Goal: Task Accomplishment & Management: Manage account settings

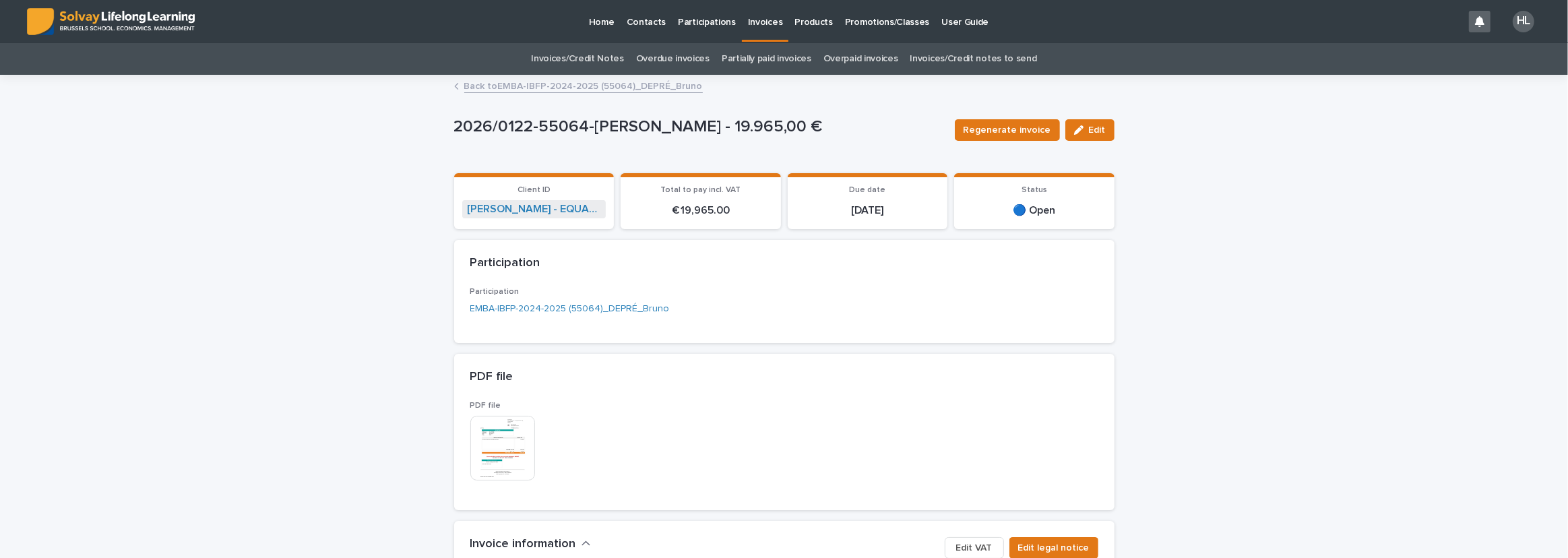
click at [717, 26] on p "Participations" at bounding box center [707, 14] width 58 height 28
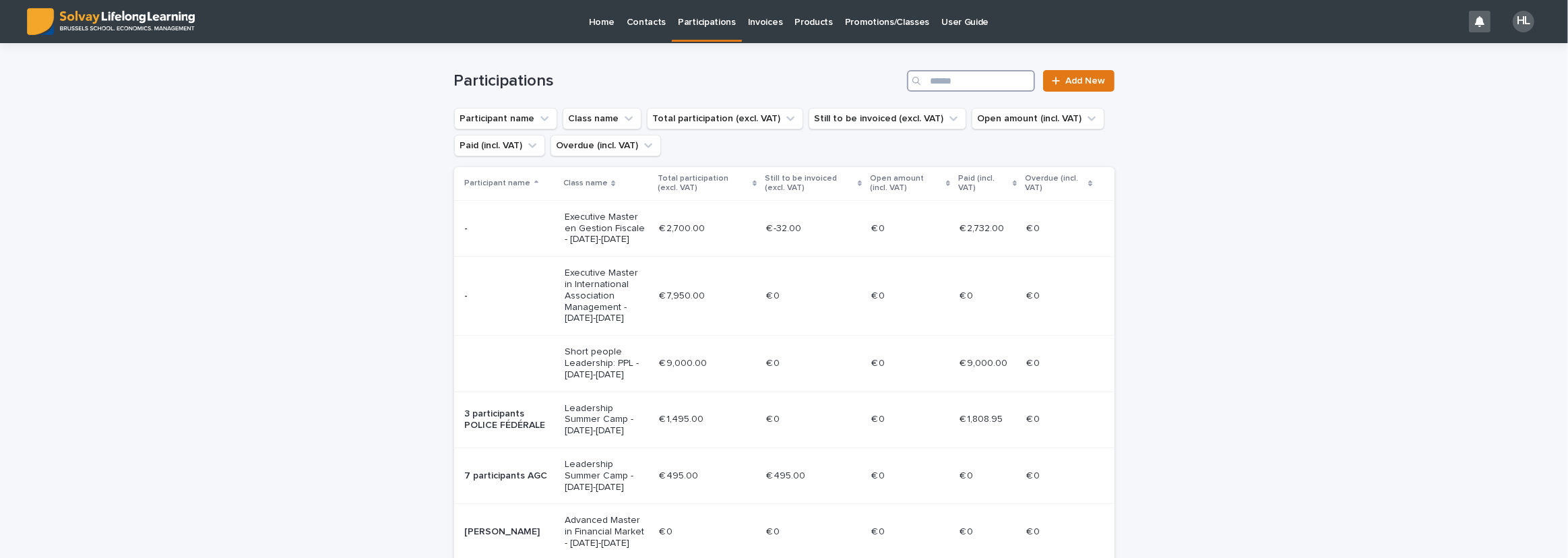
click at [950, 84] on input "Search" at bounding box center [971, 81] width 128 height 21
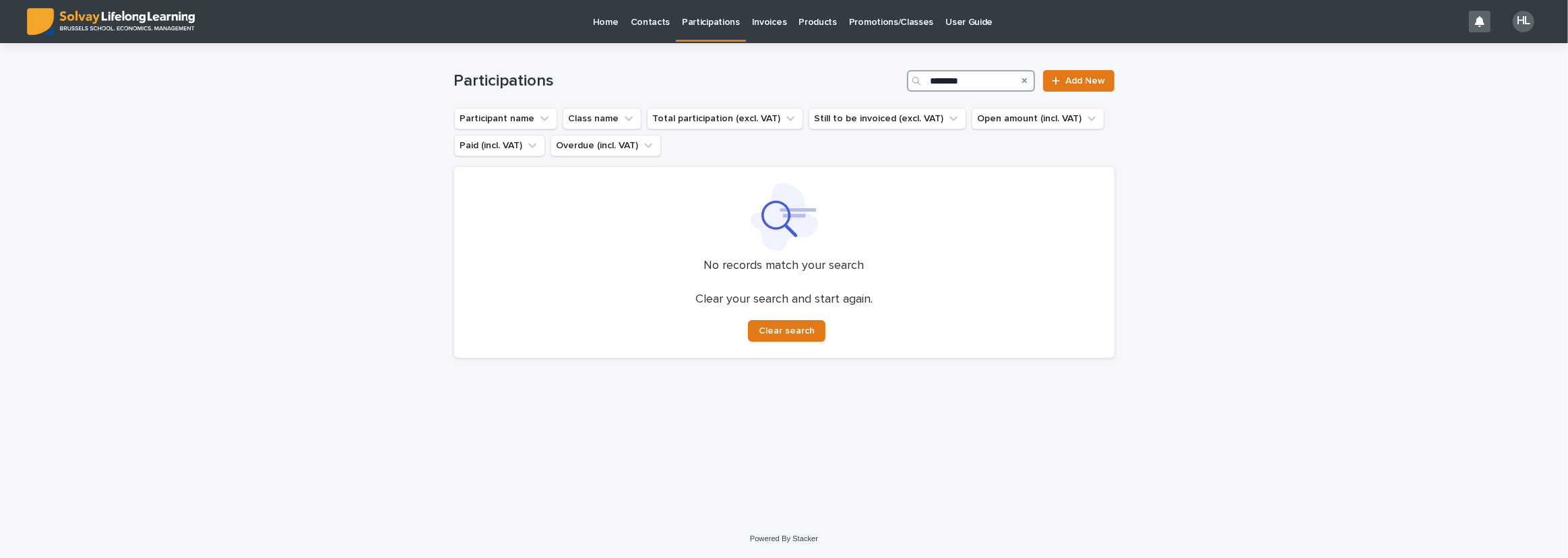
click at [938, 85] on input "********" at bounding box center [971, 81] width 128 height 21
click at [950, 79] on input "*******" at bounding box center [971, 81] width 128 height 21
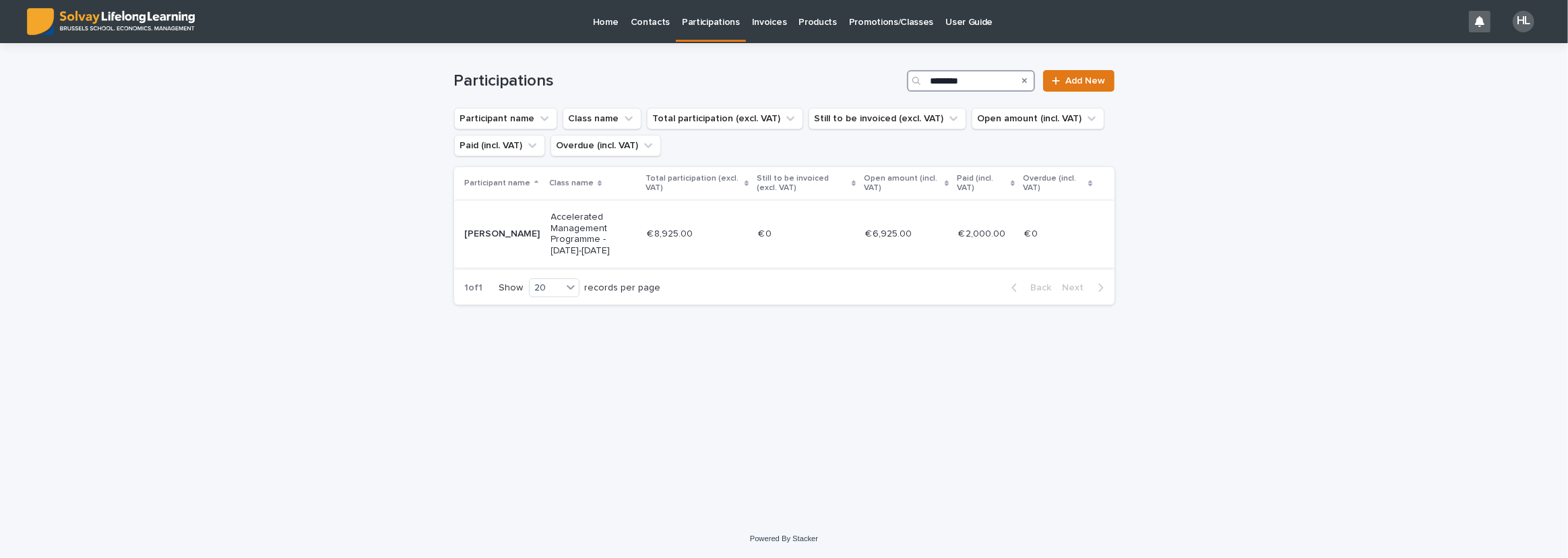
type input "********"
click at [642, 223] on td "Accelerated Management Programme - [DATE]-[DATE]" at bounding box center [594, 234] width 96 height 67
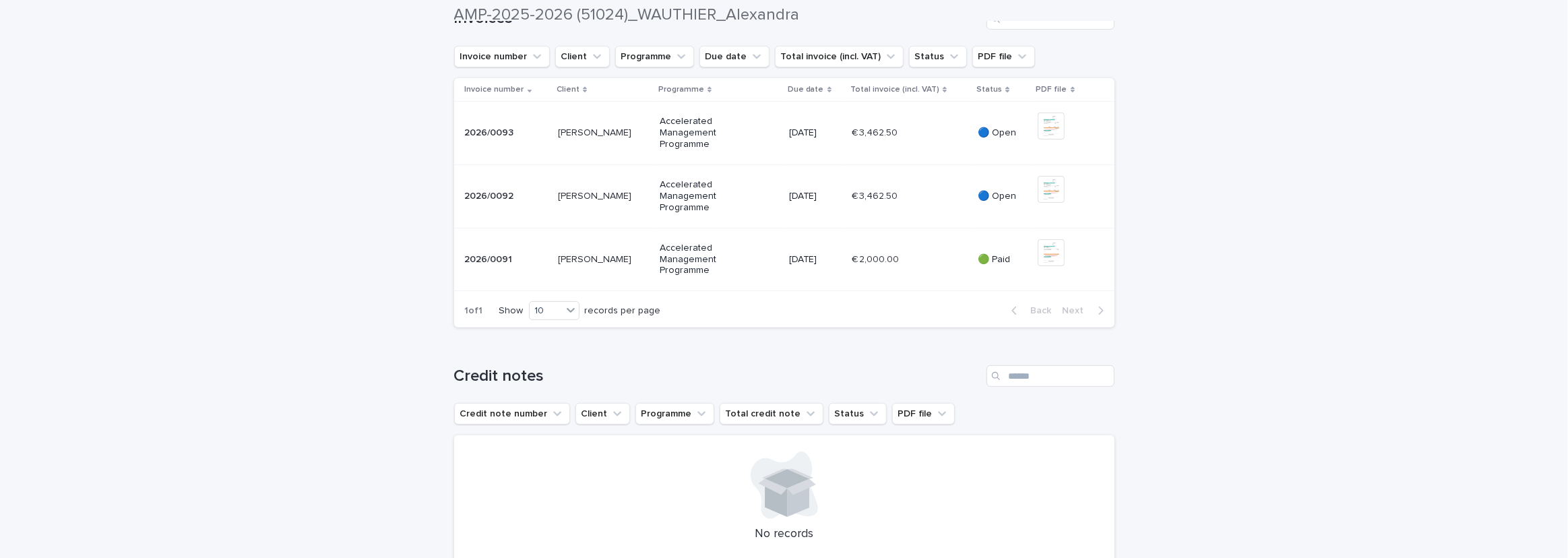
scroll to position [490, 0]
click at [1056, 265] on img at bounding box center [1051, 251] width 27 height 27
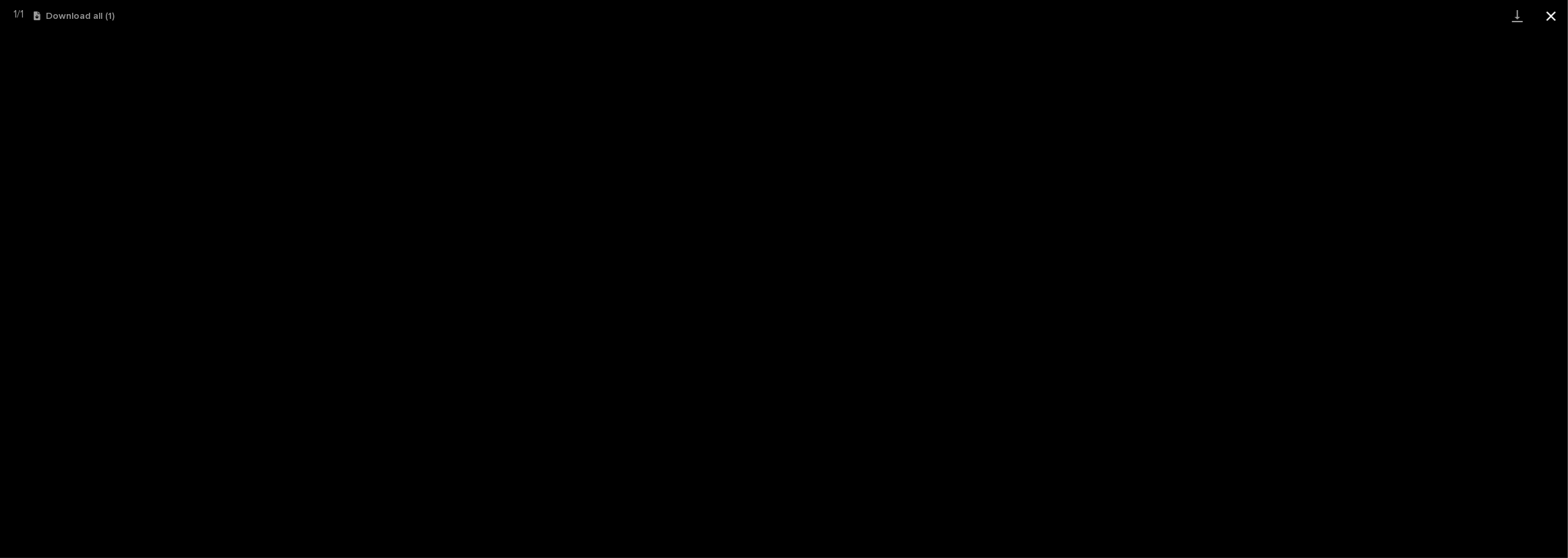
click at [1557, 11] on button "Close gallery" at bounding box center [1551, 16] width 34 height 32
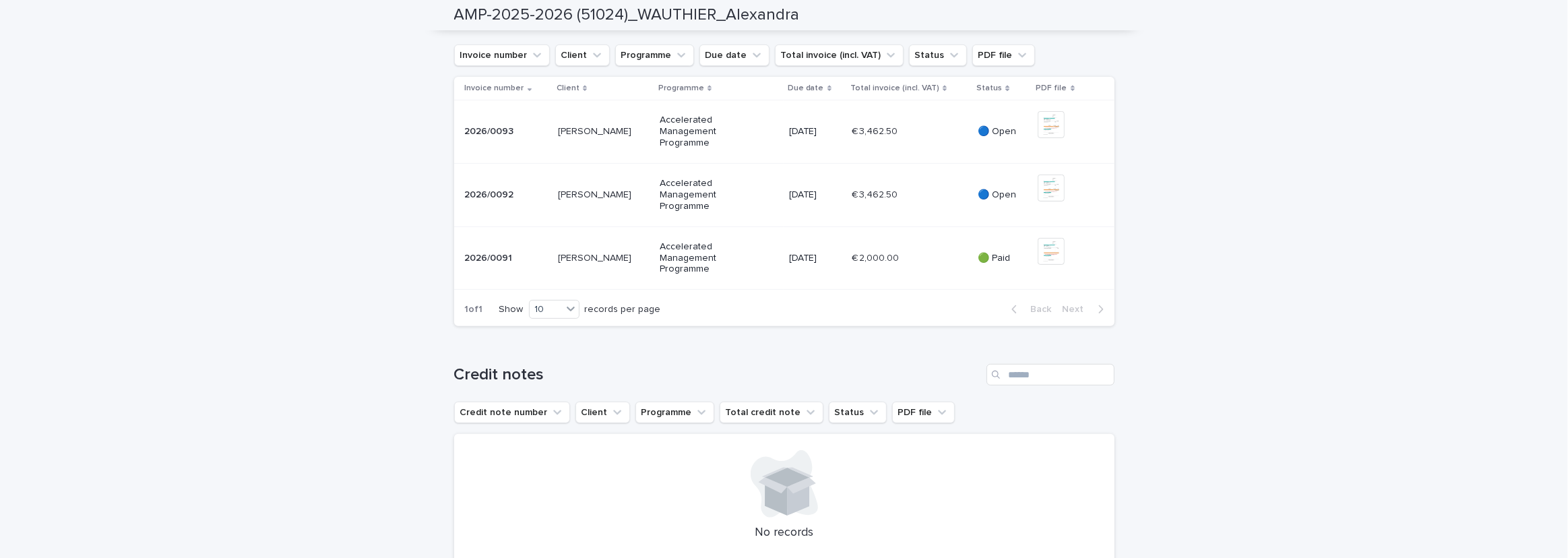
click at [719, 275] on p "Accelerated Management Programme" at bounding box center [708, 258] width 96 height 34
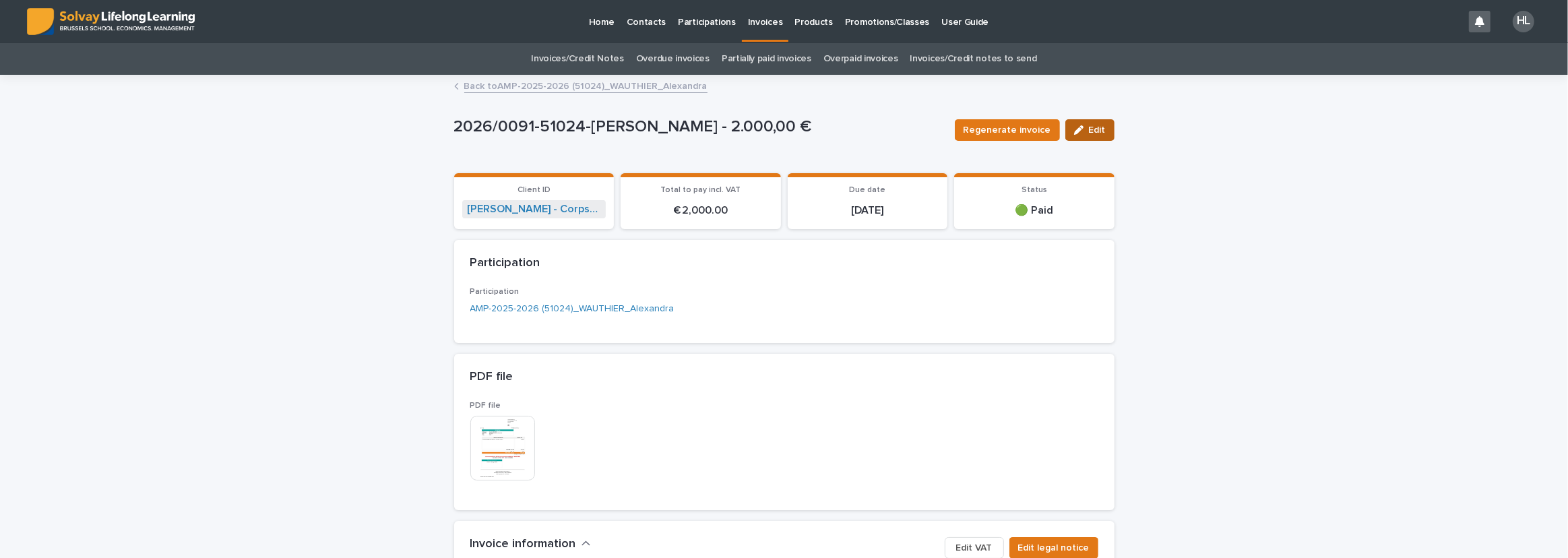
click at [1074, 130] on icon "button" at bounding box center [1078, 130] width 9 height 9
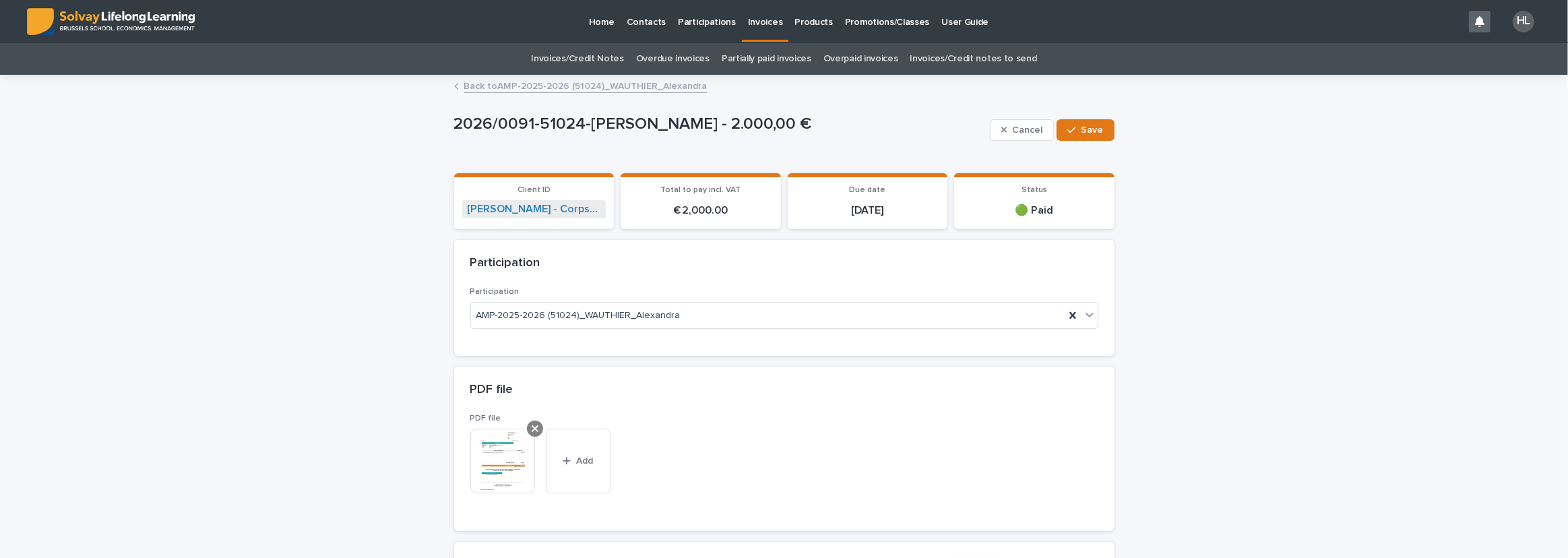
click at [532, 423] on icon at bounding box center [535, 428] width 7 height 11
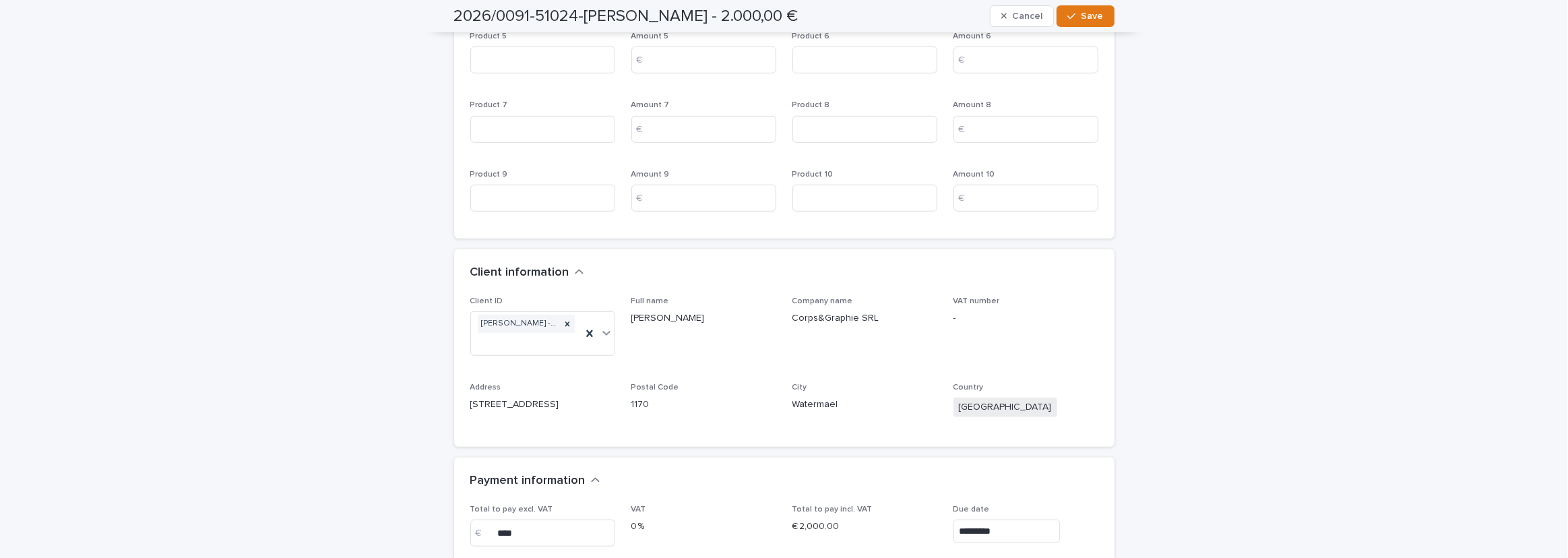
scroll to position [919, 0]
click at [500, 324] on div "[PERSON_NAME] - Corps&Graphie SRL" at bounding box center [519, 324] width 82 height 18
click at [507, 320] on div "[PERSON_NAME] - Corps&Graphie SRL" at bounding box center [519, 324] width 82 height 18
click at [710, 326] on div "Full name [PERSON_NAME]" at bounding box center [703, 316] width 145 height 40
click at [1083, 20] on span "Save" at bounding box center [1092, 16] width 22 height 9
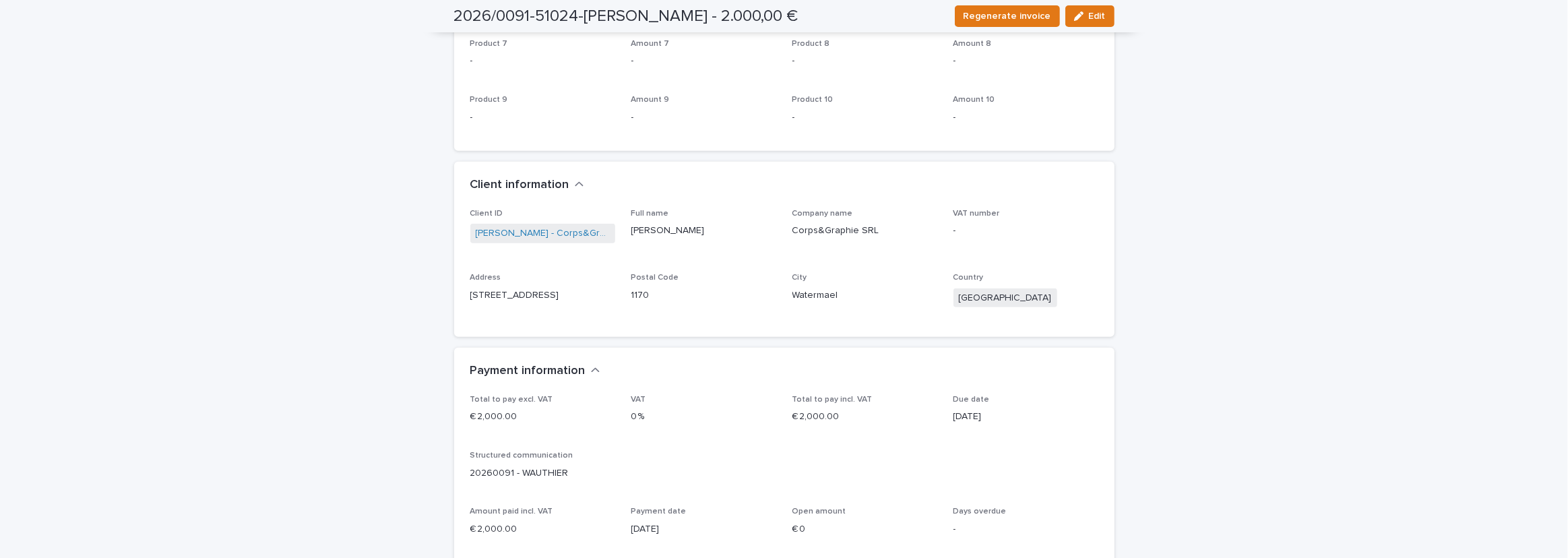
scroll to position [838, 0]
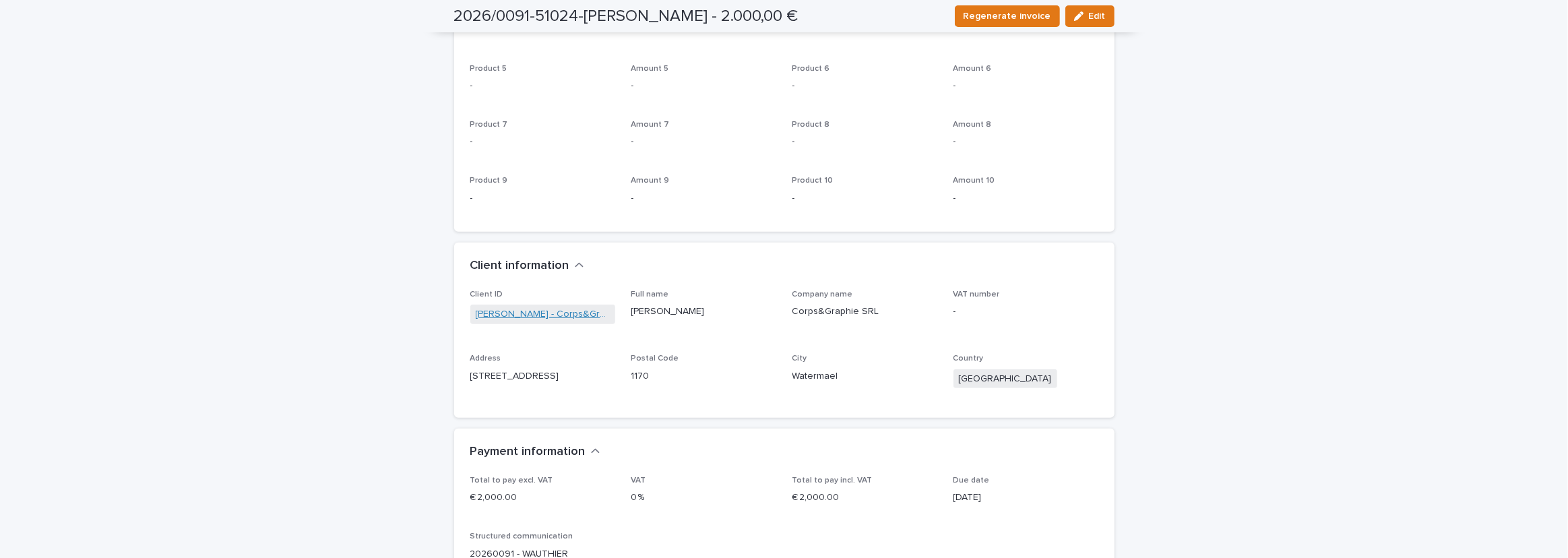
click at [507, 307] on link "[PERSON_NAME] - Corps&Graphie SRL" at bounding box center [542, 314] width 134 height 14
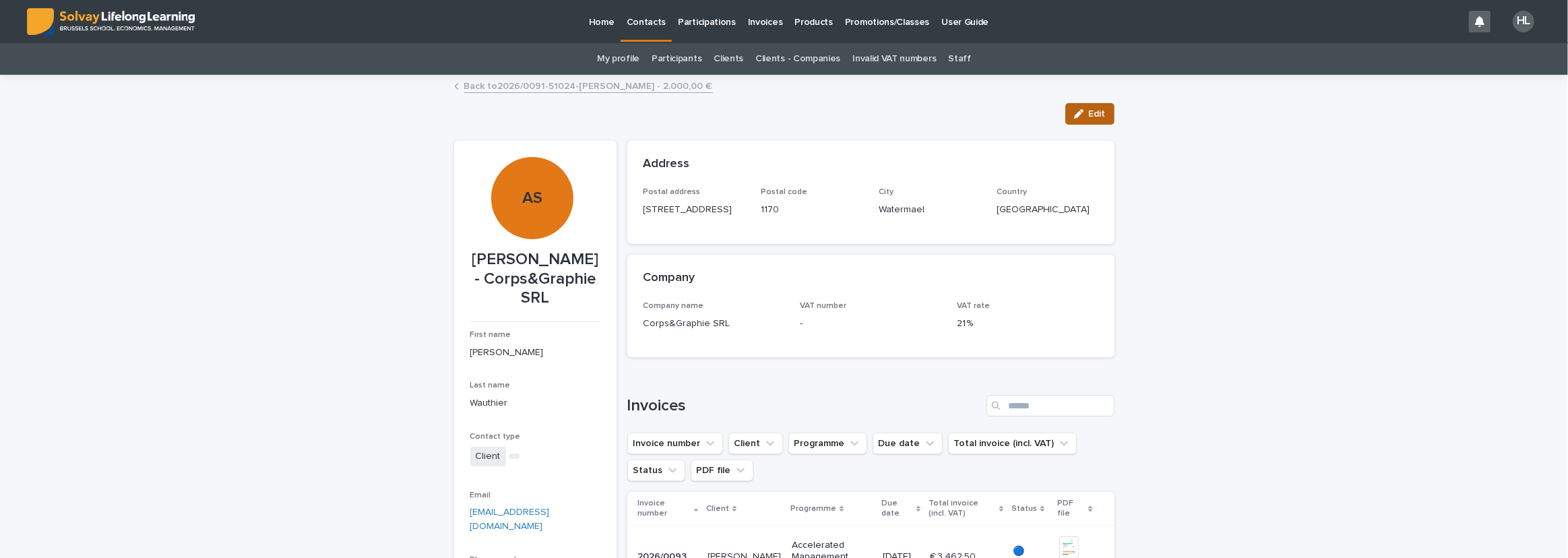
click at [1083, 114] on div "button" at bounding box center [1081, 113] width 15 height 9
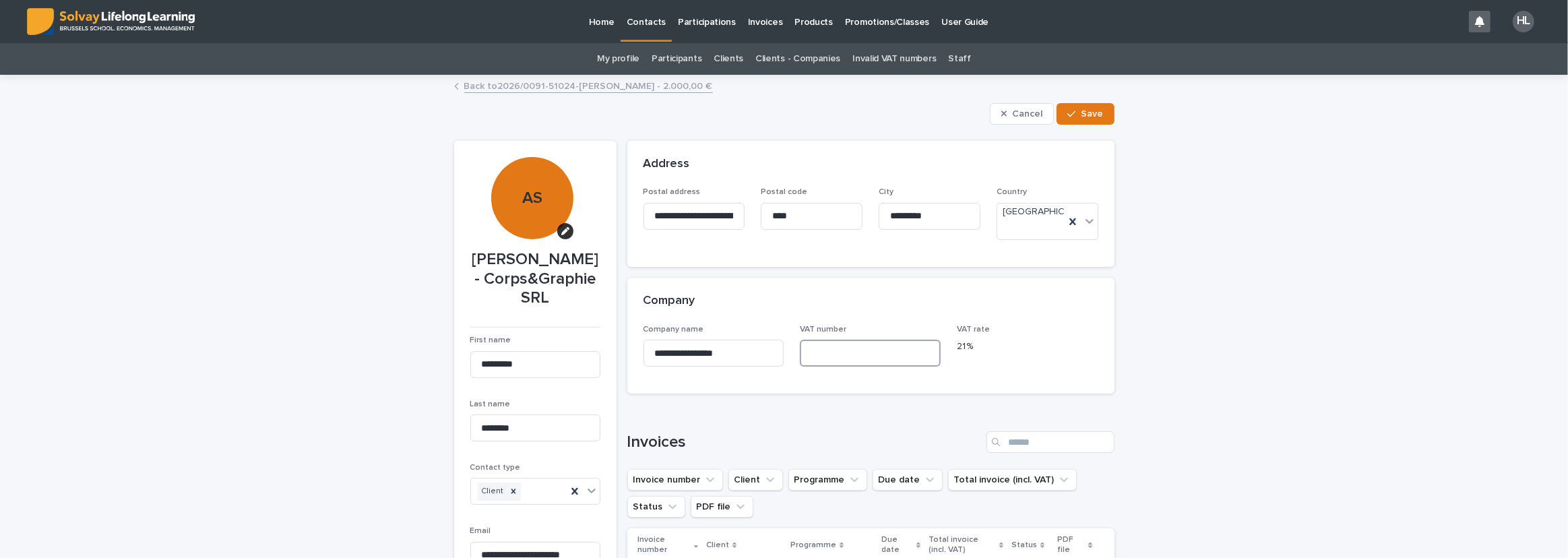
click at [837, 344] on input at bounding box center [870, 353] width 141 height 27
paste input "**********"
drag, startPoint x: 884, startPoint y: 343, endPoint x: 708, endPoint y: 329, distance: 176.6
click at [708, 329] on div "**********" at bounding box center [870, 351] width 455 height 52
type input "*"
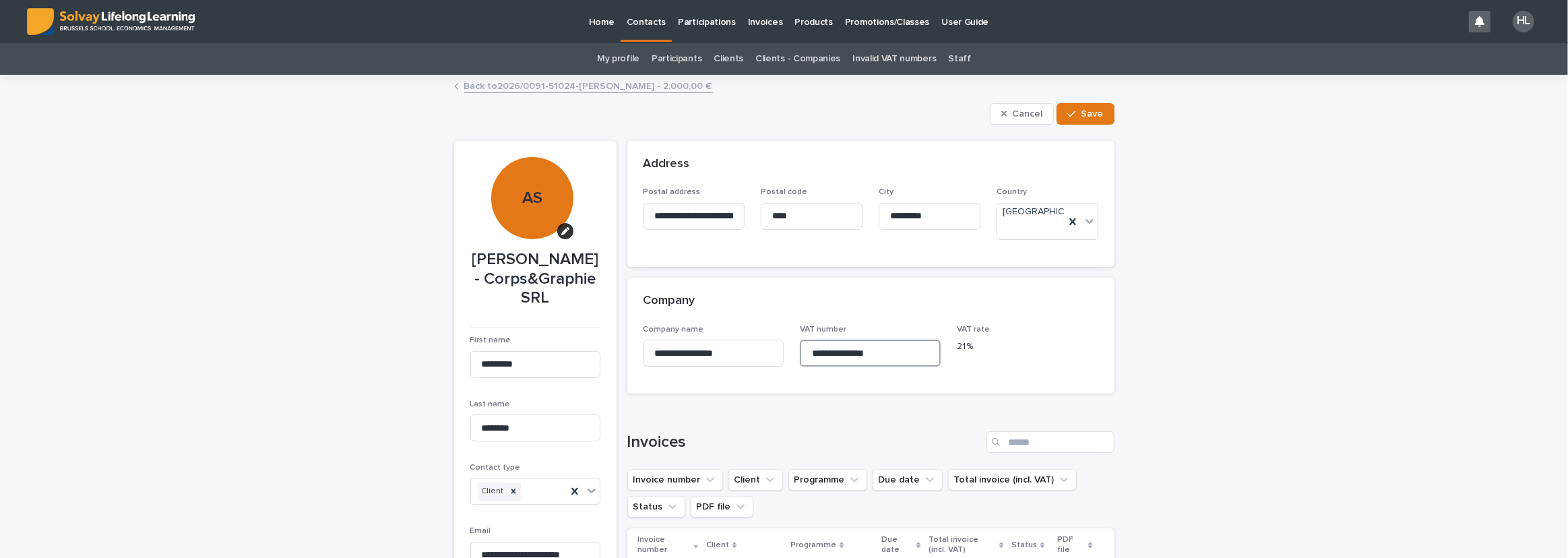
type input "**********"
click at [1132, 357] on div "**********" at bounding box center [784, 468] width 1568 height 783
click at [1077, 110] on div "button" at bounding box center [1073, 113] width 13 height 9
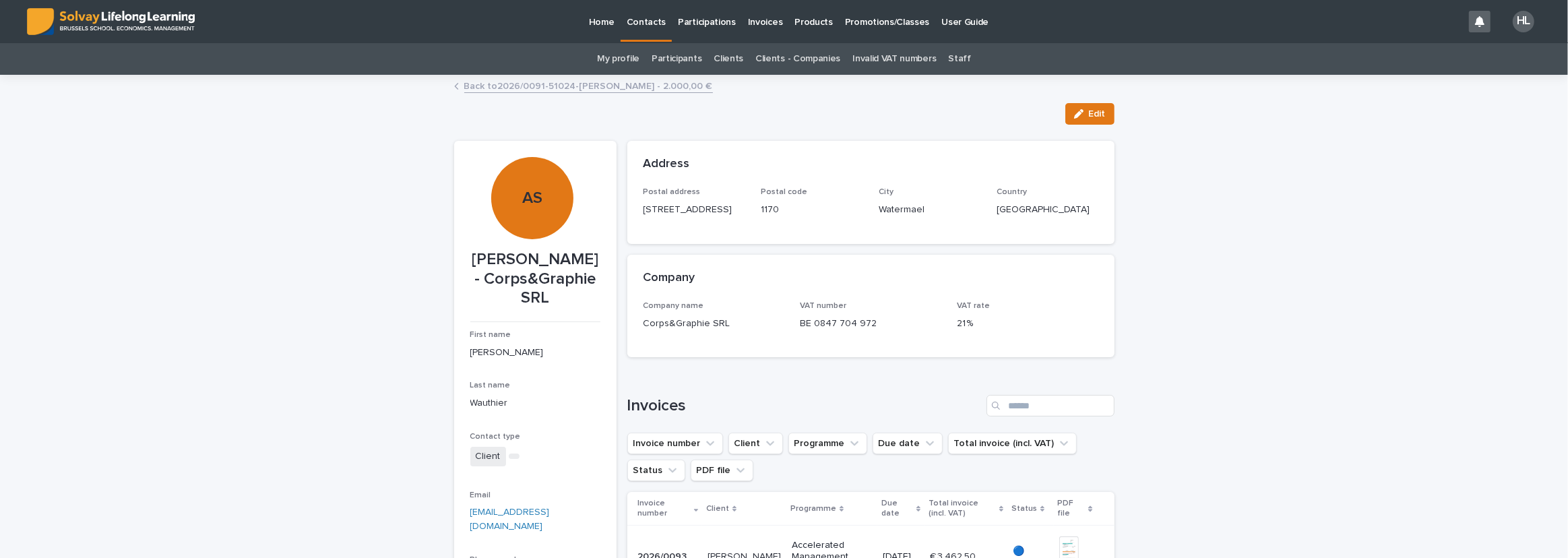
click at [629, 88] on link "Back to 2026/0091-51024-[PERSON_NAME] - 2.000,00 €" at bounding box center [588, 86] width 248 height 16
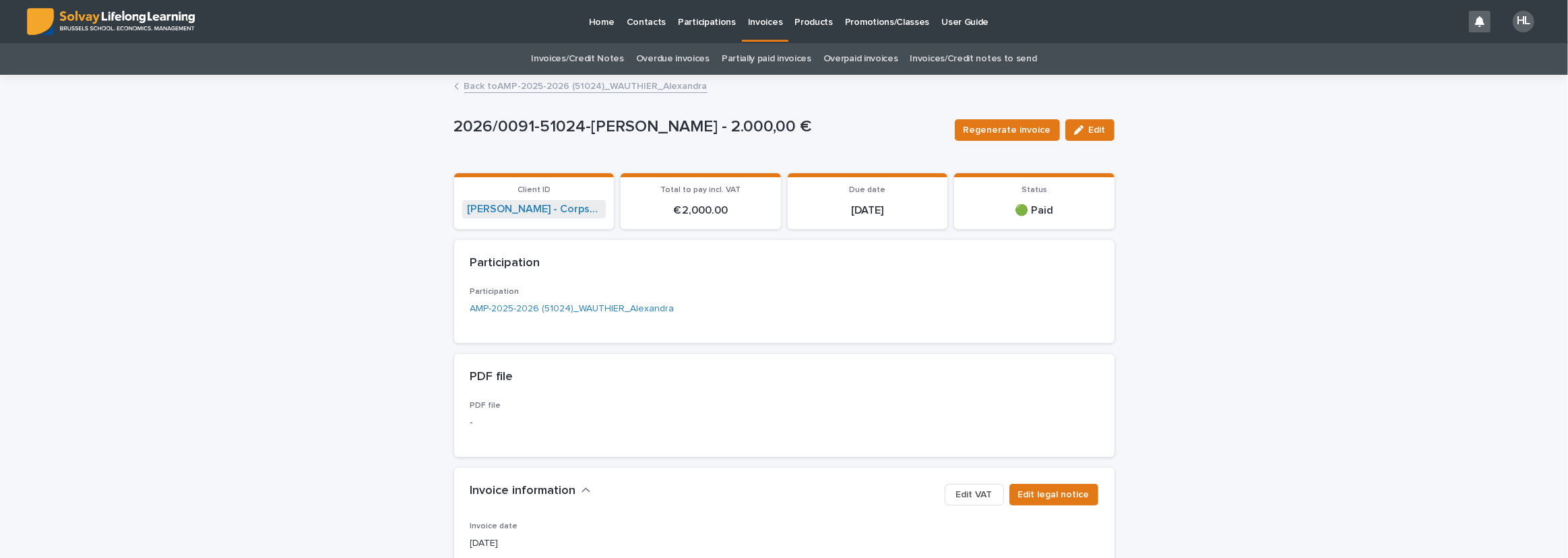
click at [607, 82] on link "Back to AMP-2025-2026 (51024)_WAUTHIER_Alexandra" at bounding box center [586, 86] width 243 height 16
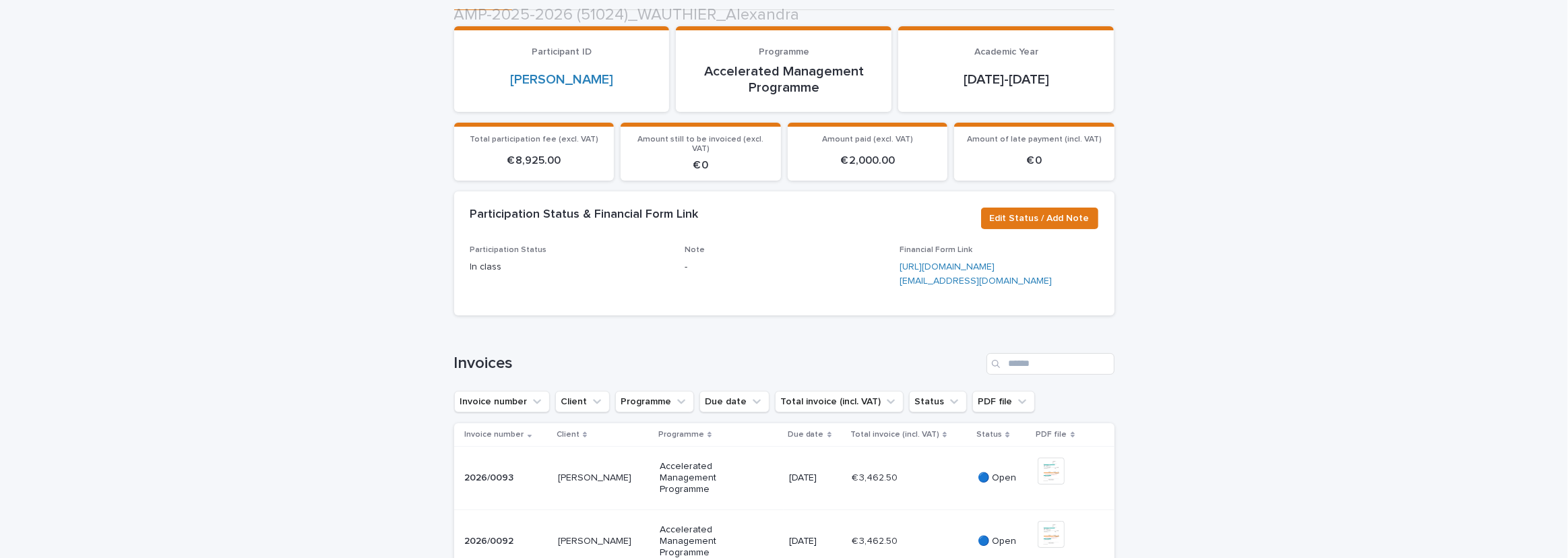
scroll to position [552, 0]
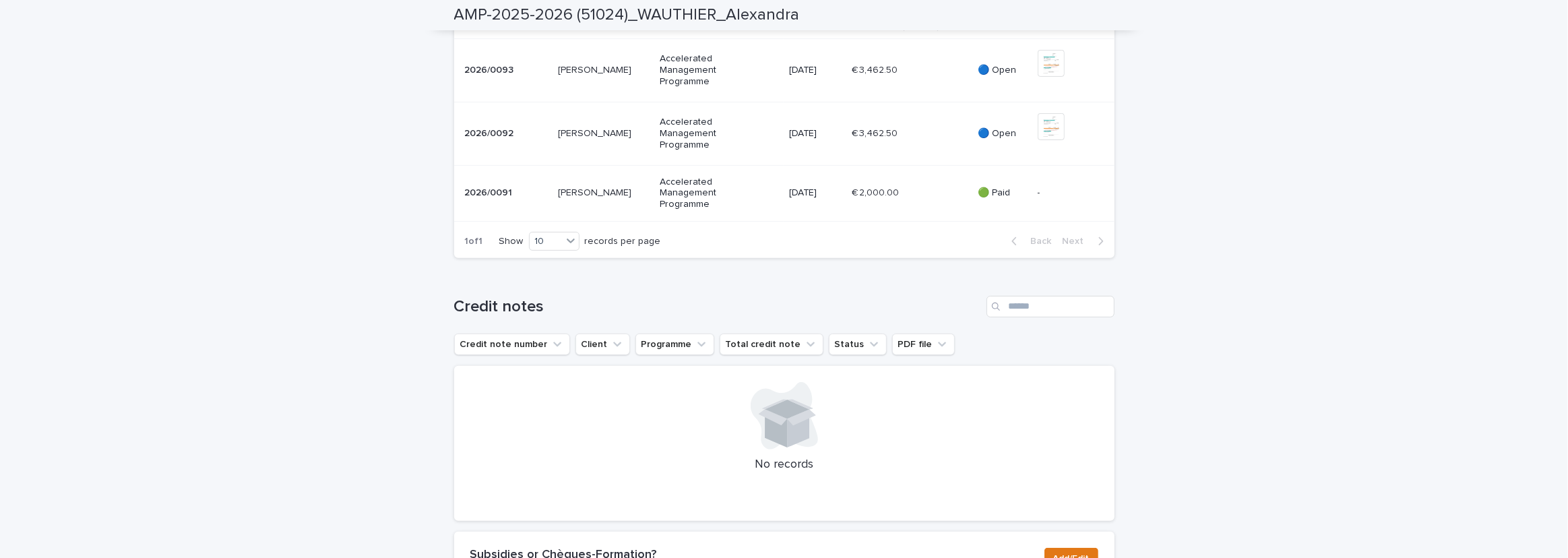
click at [887, 199] on p "€ 2,000.00" at bounding box center [877, 192] width 50 height 14
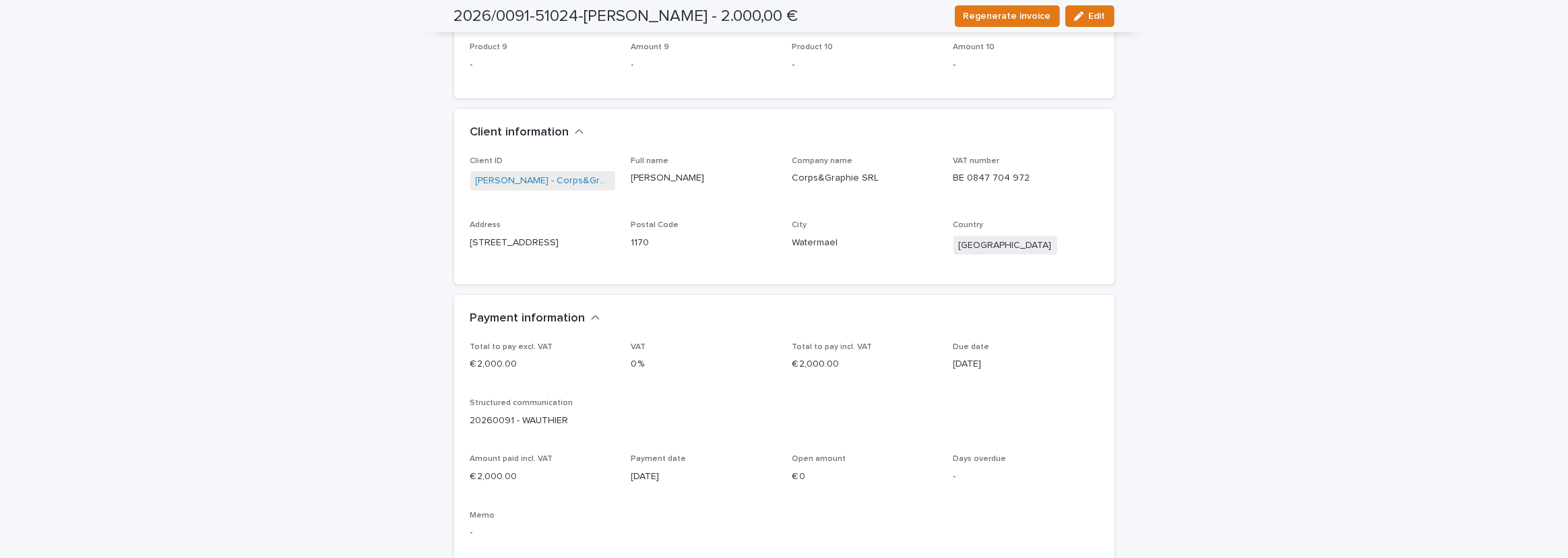
scroll to position [959, 0]
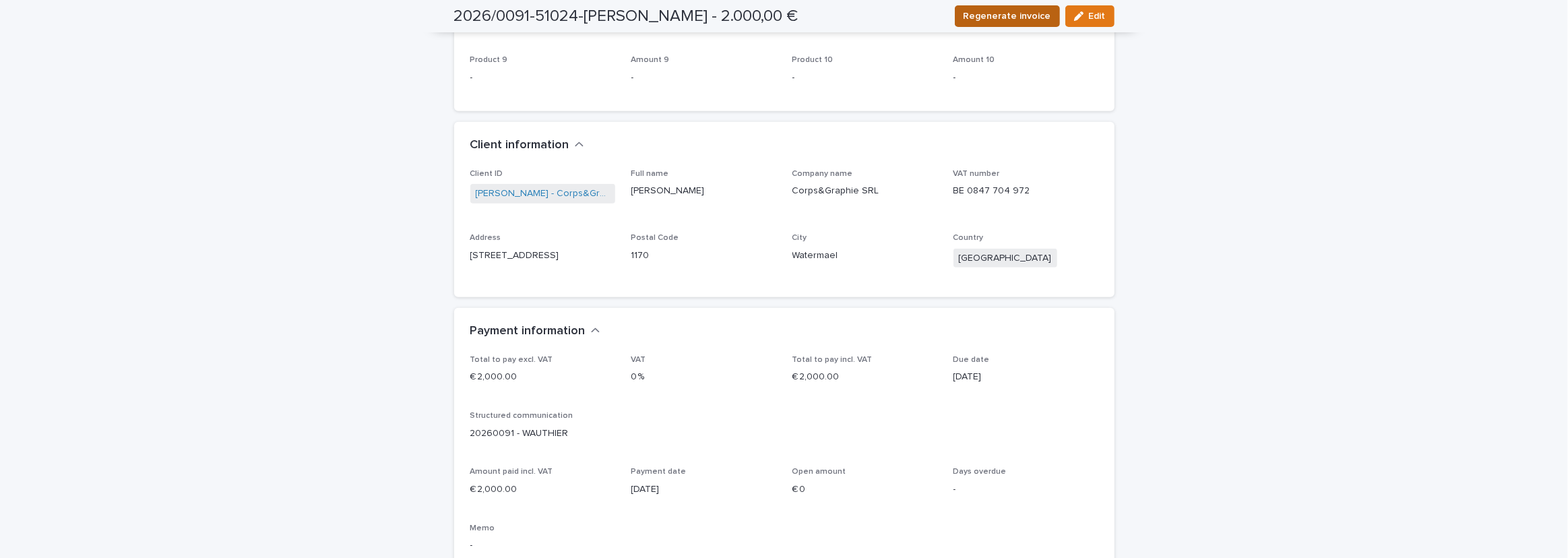
click at [1010, 13] on span "Regenerate invoice" at bounding box center [1008, 16] width 88 height 13
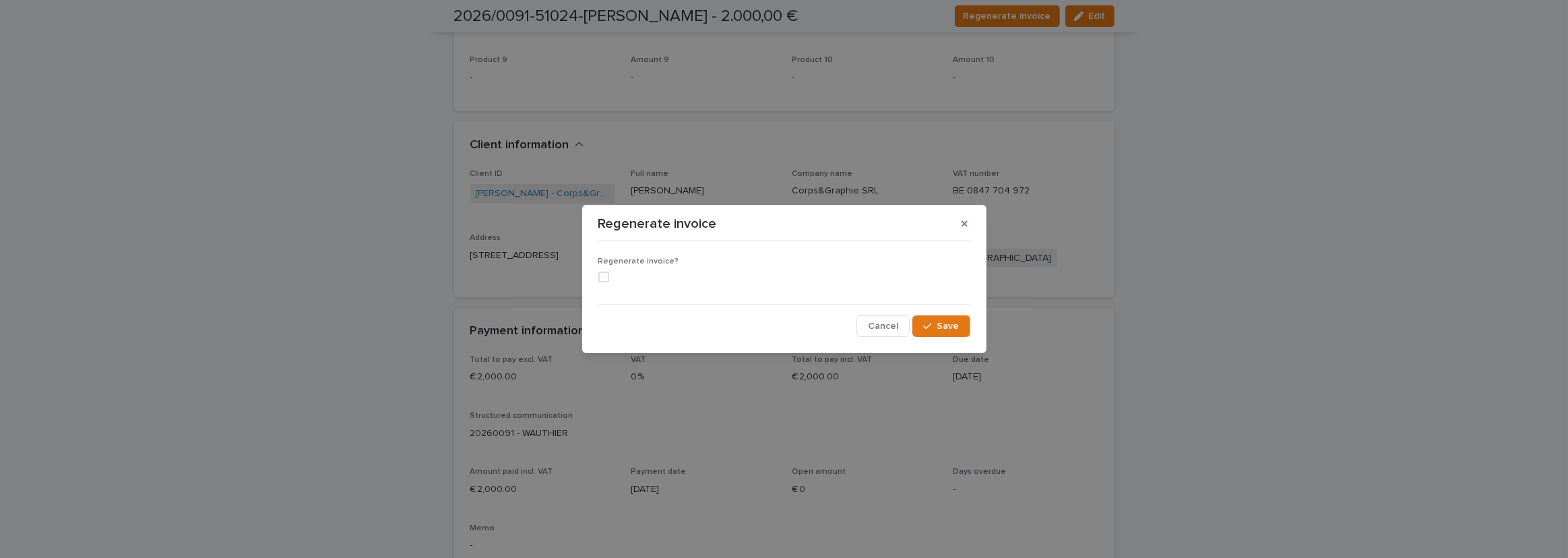
click at [606, 276] on span at bounding box center [604, 277] width 11 height 11
click at [942, 326] on span "Save" at bounding box center [947, 326] width 22 height 9
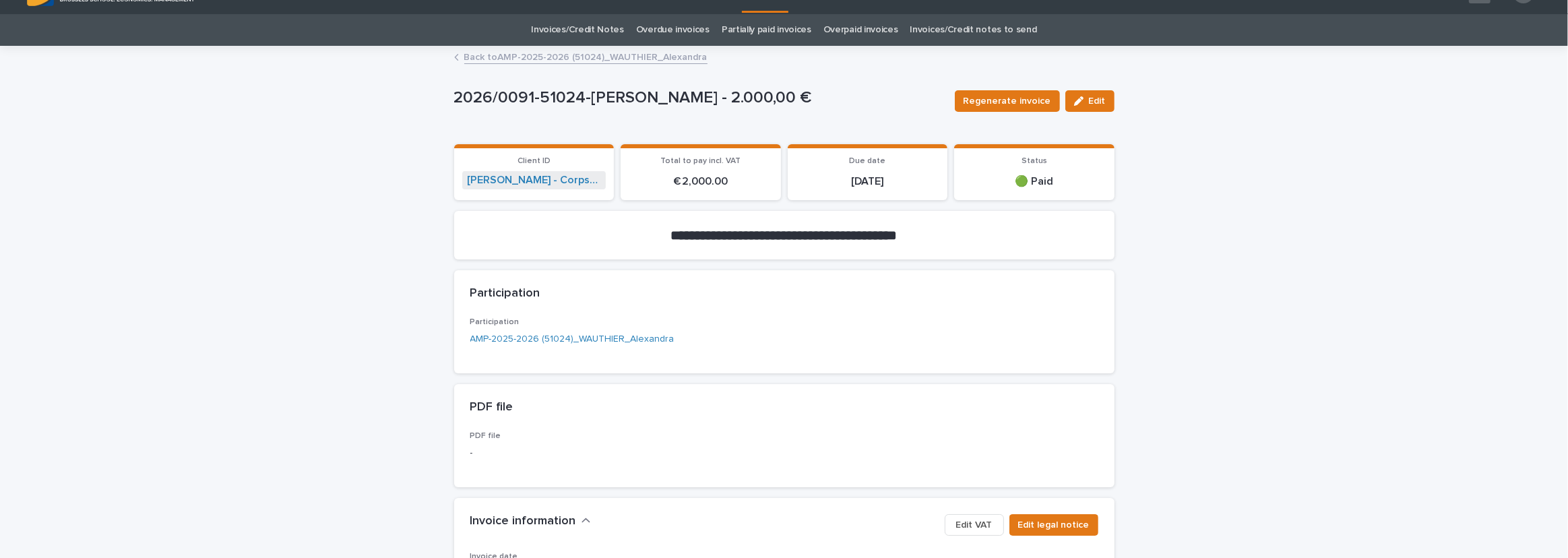
scroll to position [0, 0]
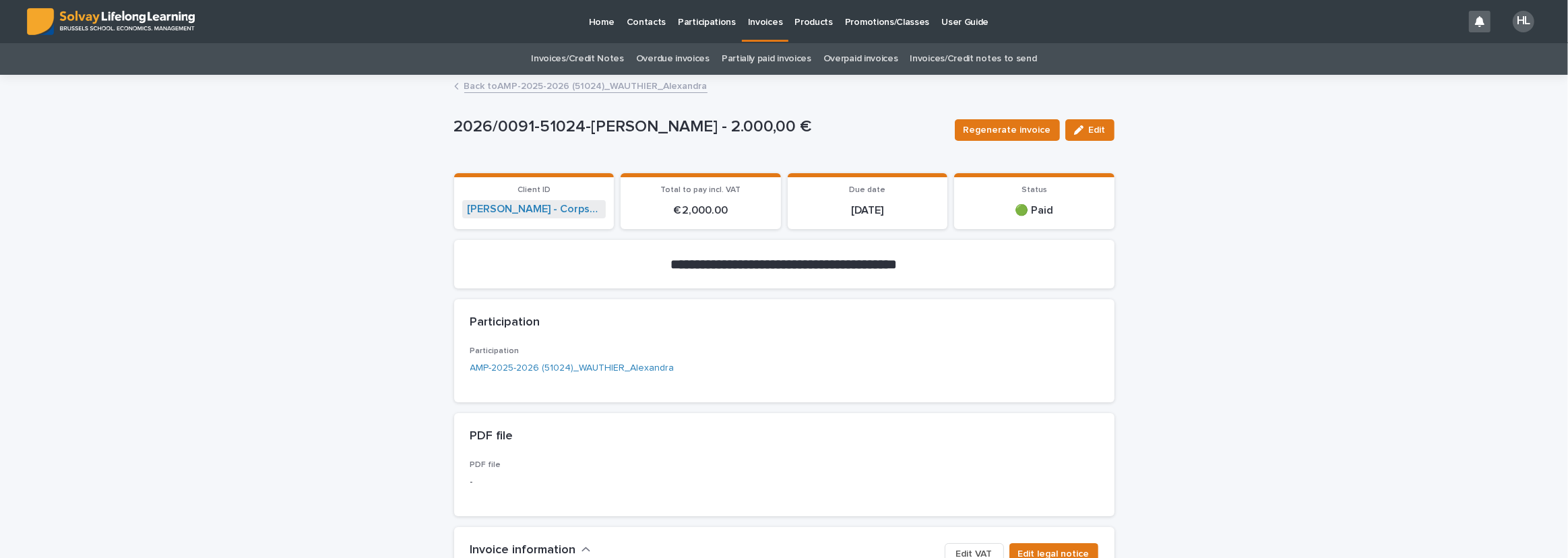
click at [510, 84] on link "Back to AMP-2025-2026 (51024)_WAUTHIER_Alexandra" at bounding box center [586, 86] width 243 height 16
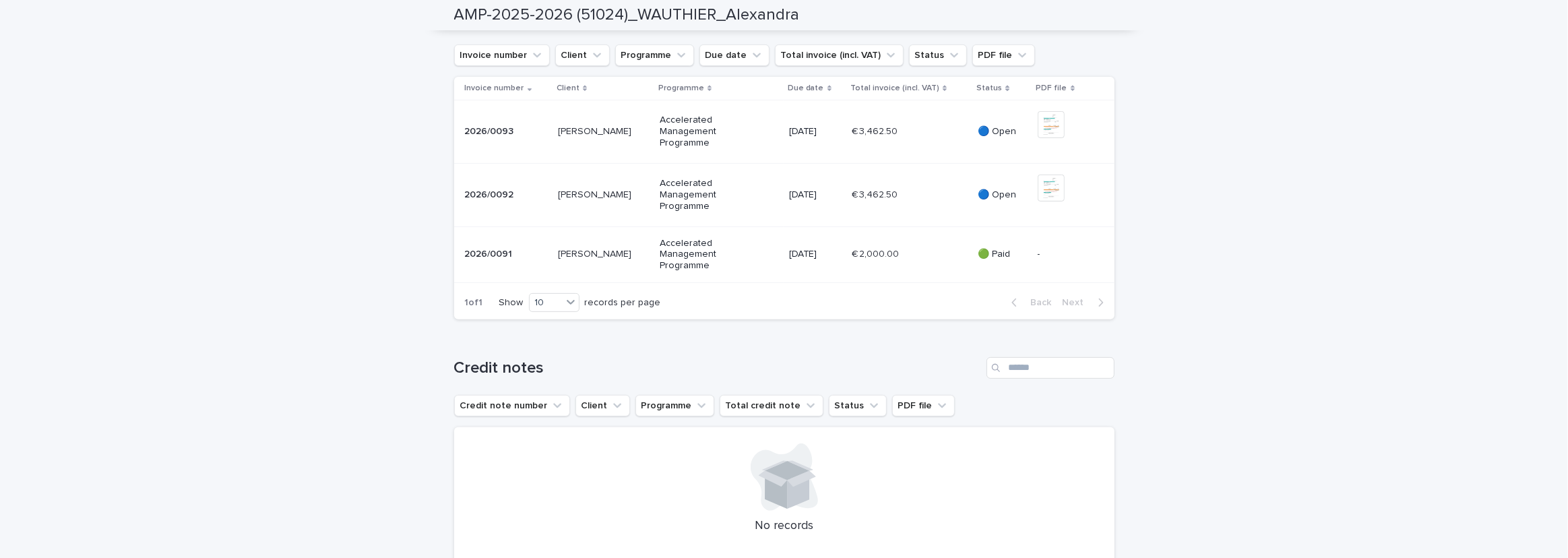
scroll to position [552, 0]
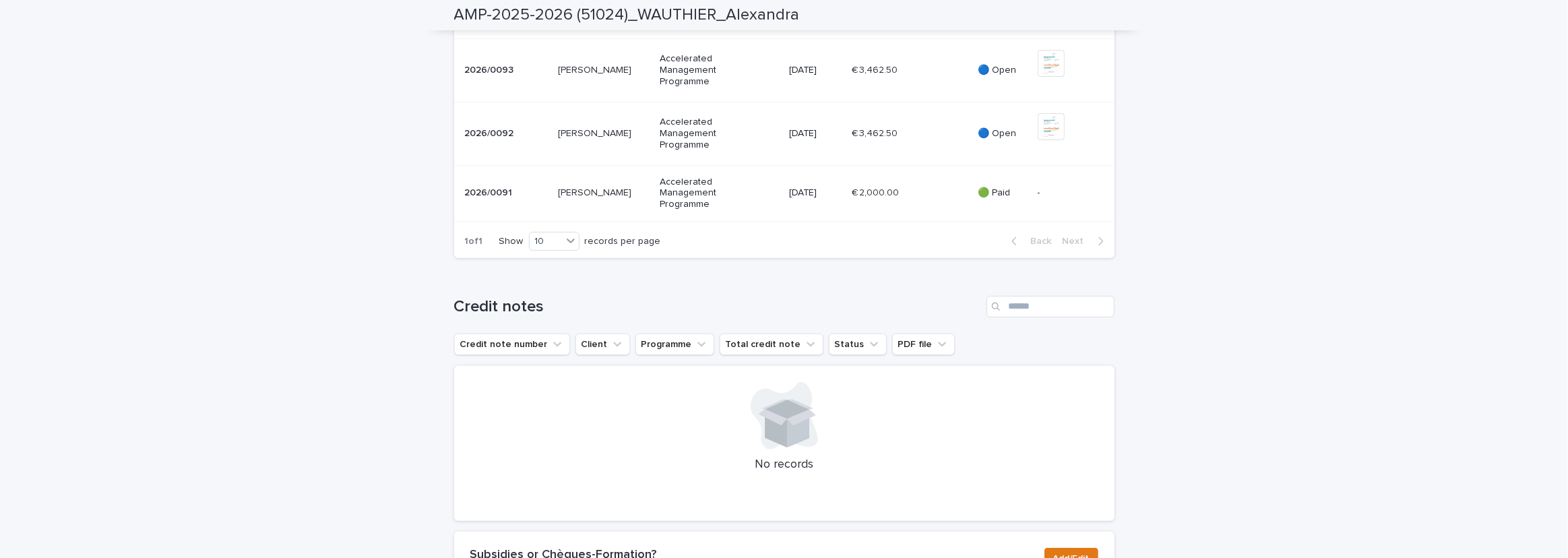
click at [822, 140] on p "[DATE]" at bounding box center [814, 134] width 52 height 11
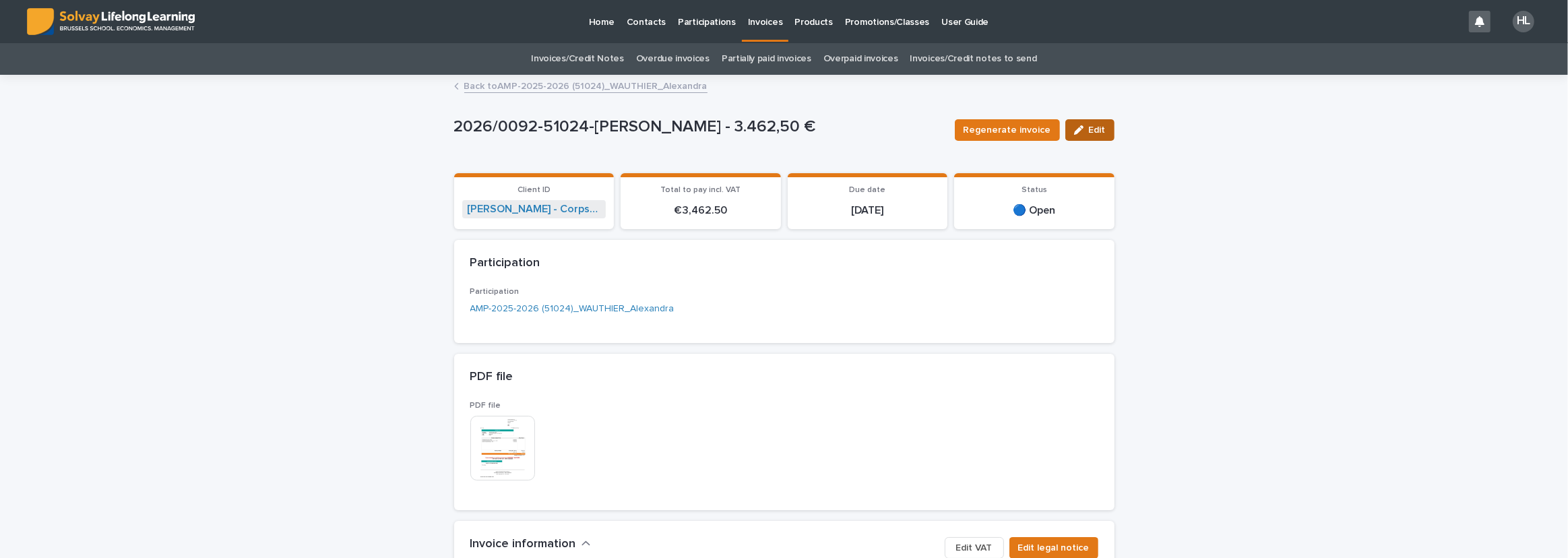
click at [1074, 128] on icon "button" at bounding box center [1078, 130] width 9 height 9
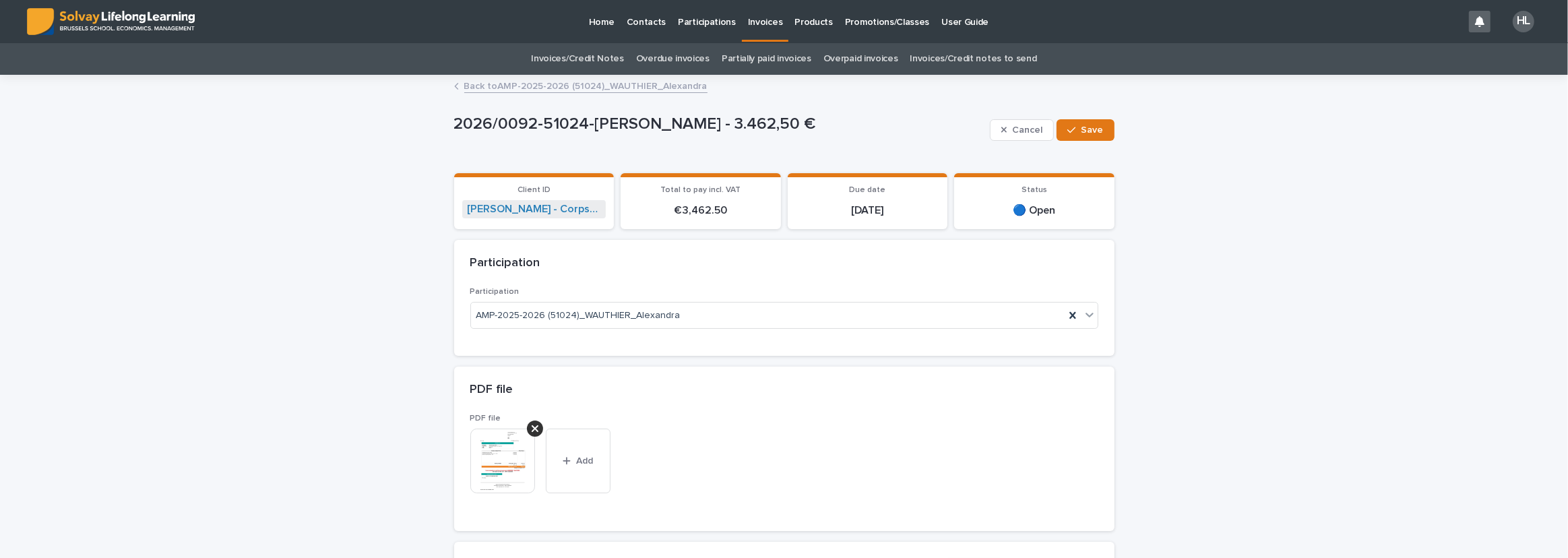
click at [526, 418] on p "PDF file" at bounding box center [570, 418] width 199 height 9
click at [531, 426] on icon at bounding box center [535, 429] width 7 height 7
click at [749, 430] on div "PDF file This file cannot be opened Download File Add" at bounding box center [784, 440] width 628 height 52
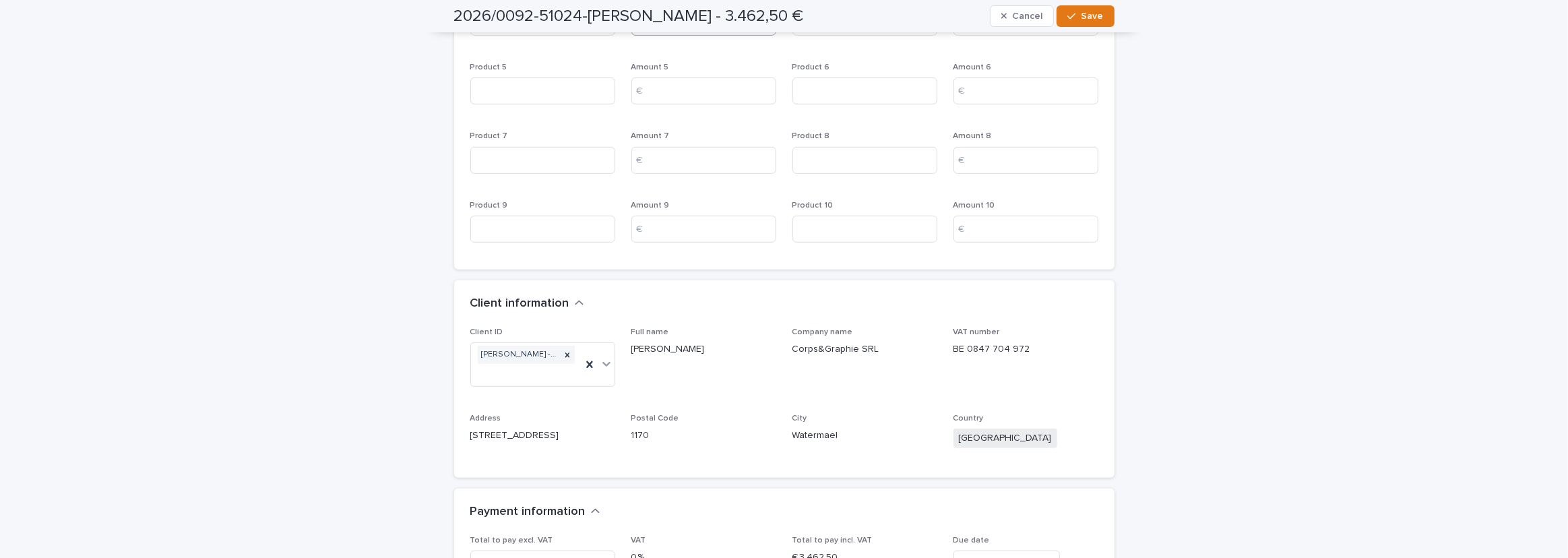
scroll to position [980, 0]
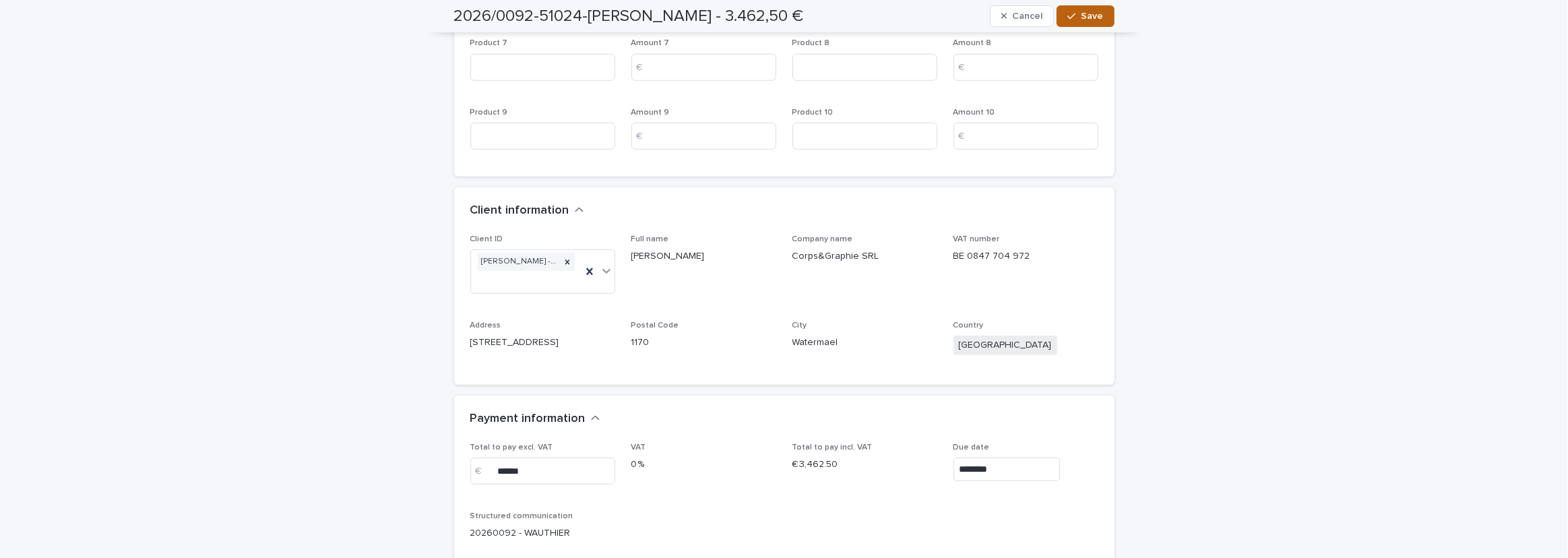
click at [1075, 20] on div "button" at bounding box center [1073, 16] width 13 height 9
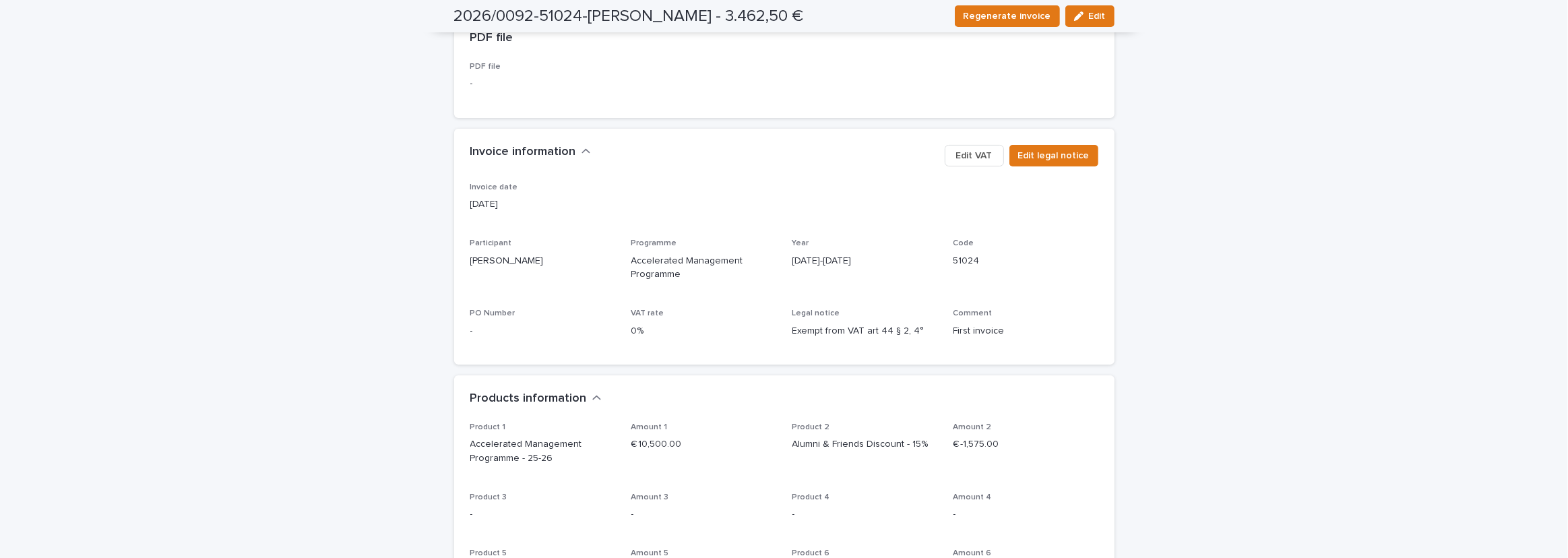
scroll to position [61, 0]
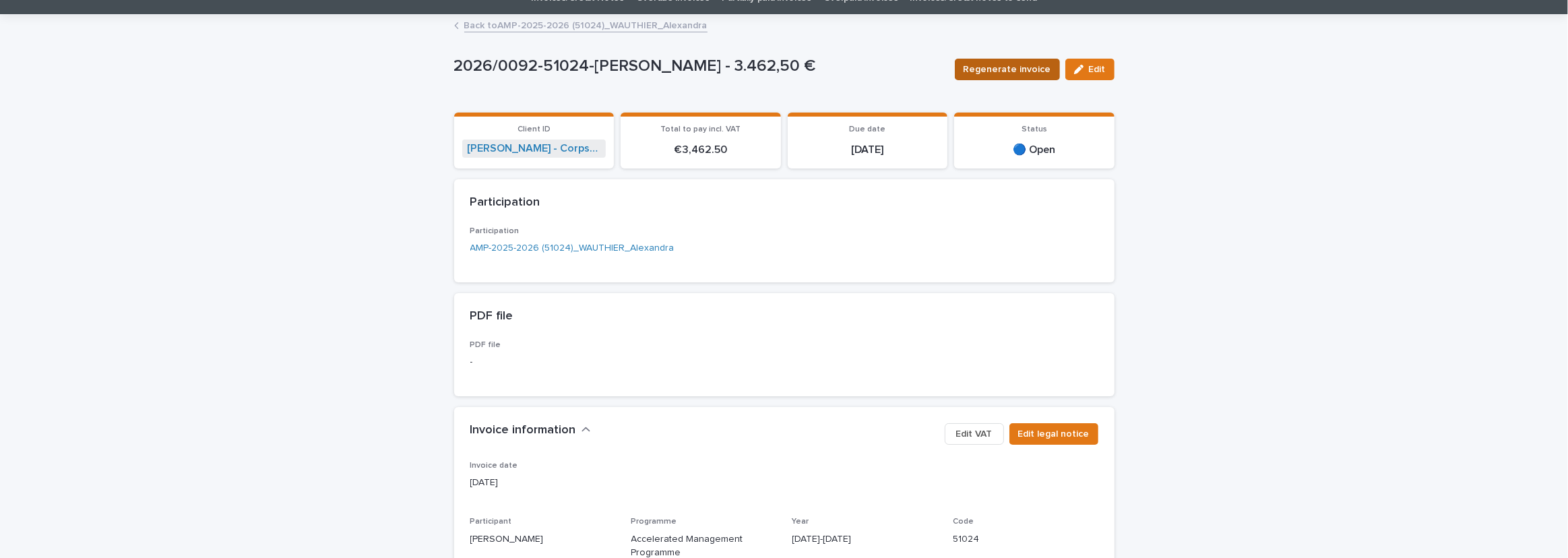
click at [998, 64] on span "Regenerate invoice" at bounding box center [1008, 69] width 88 height 13
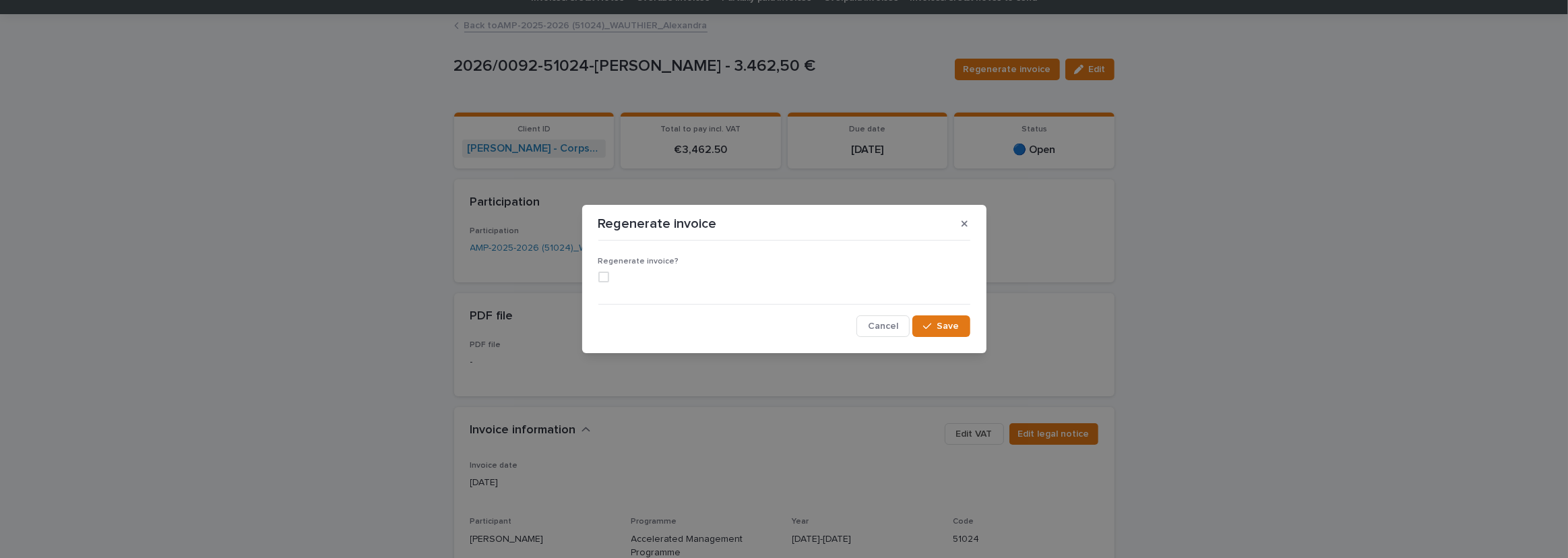
click at [606, 276] on span at bounding box center [604, 277] width 11 height 11
click at [950, 326] on span "Save" at bounding box center [947, 326] width 22 height 9
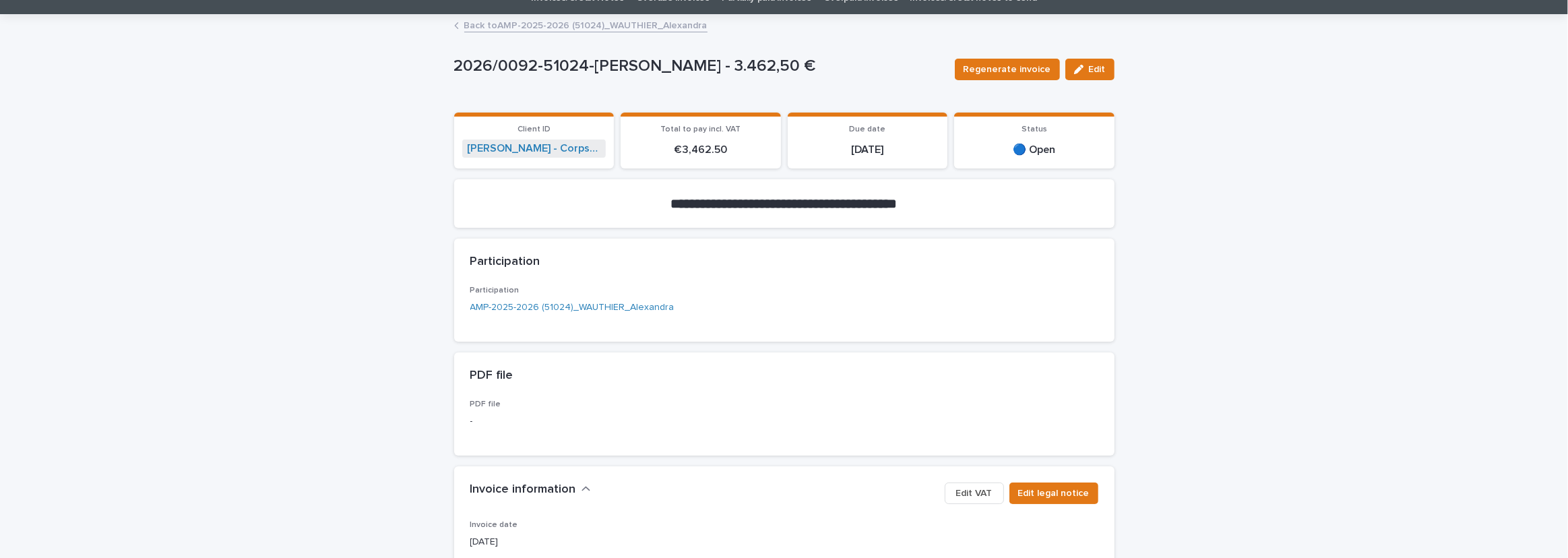
click at [528, 23] on link "Back to AMP-2025-2026 (51024)_WAUTHIER_Alexandra" at bounding box center [586, 25] width 243 height 16
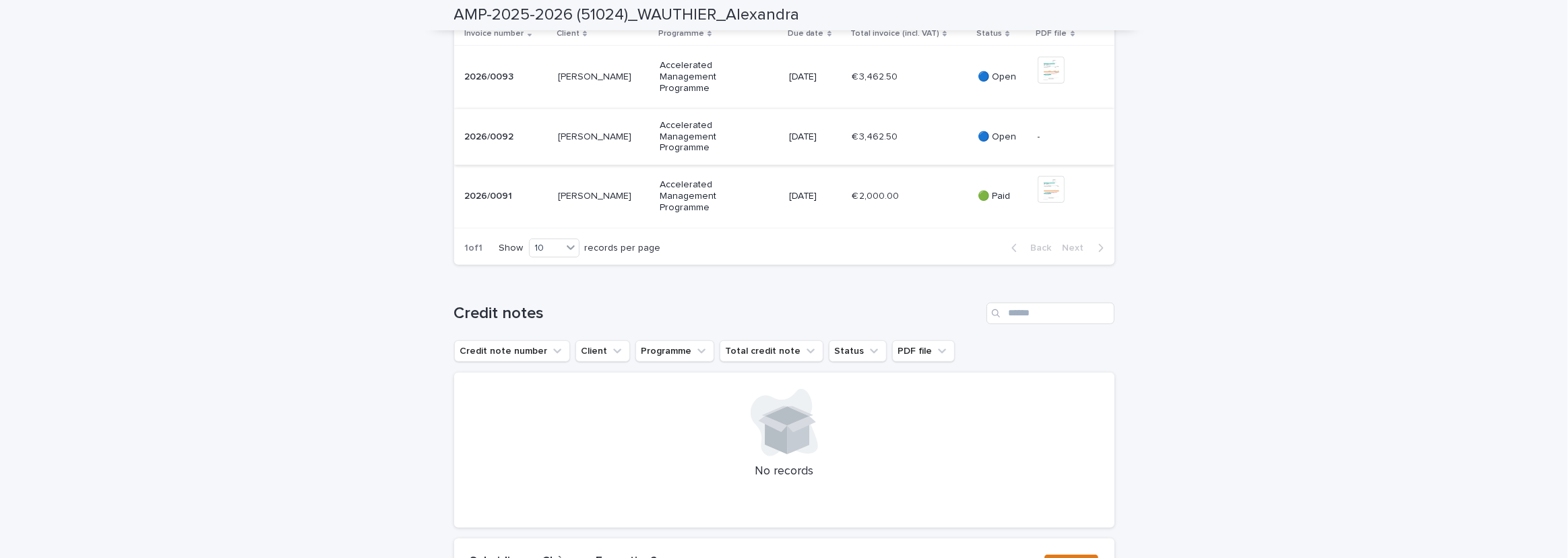
scroll to position [552, 0]
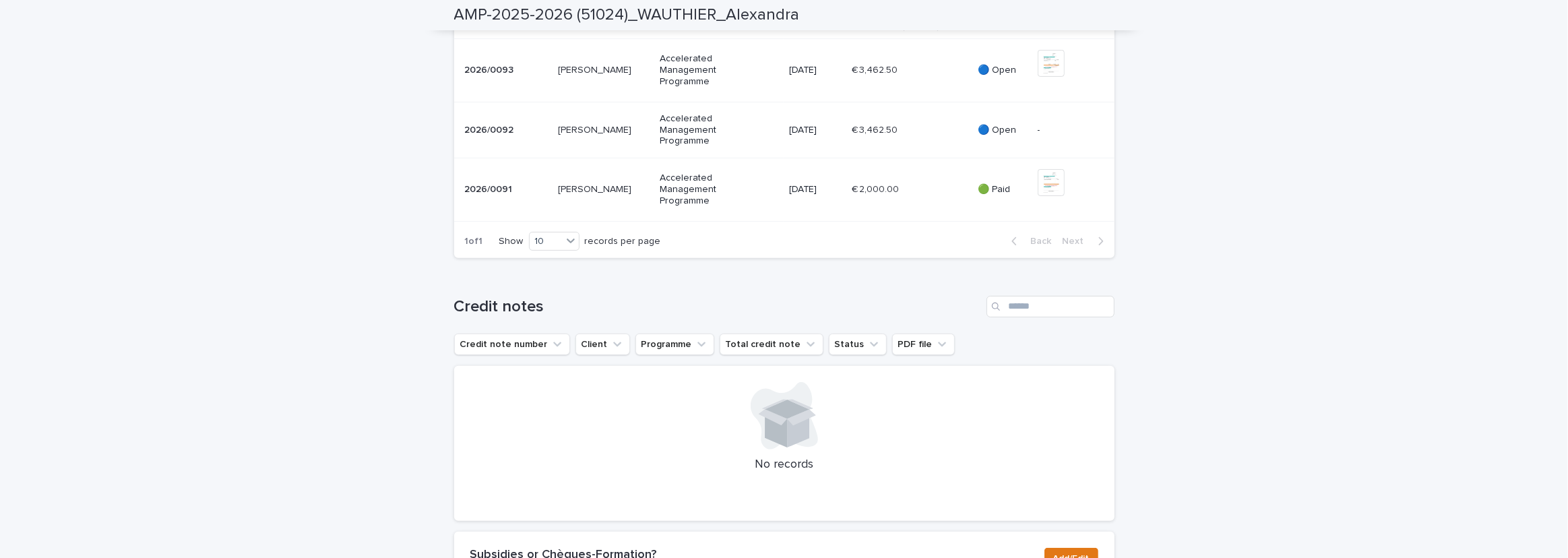
click at [708, 87] on p "Accelerated Management Programme" at bounding box center [708, 70] width 96 height 34
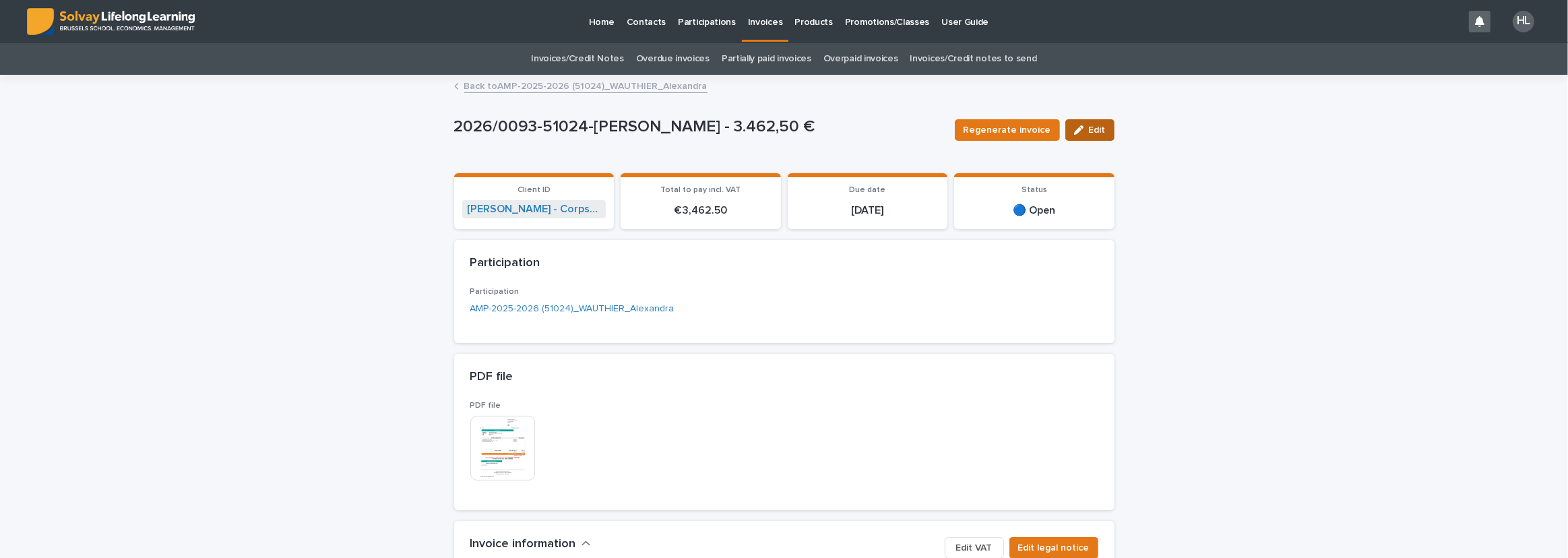
click at [1078, 130] on icon "button" at bounding box center [1078, 130] width 9 height 9
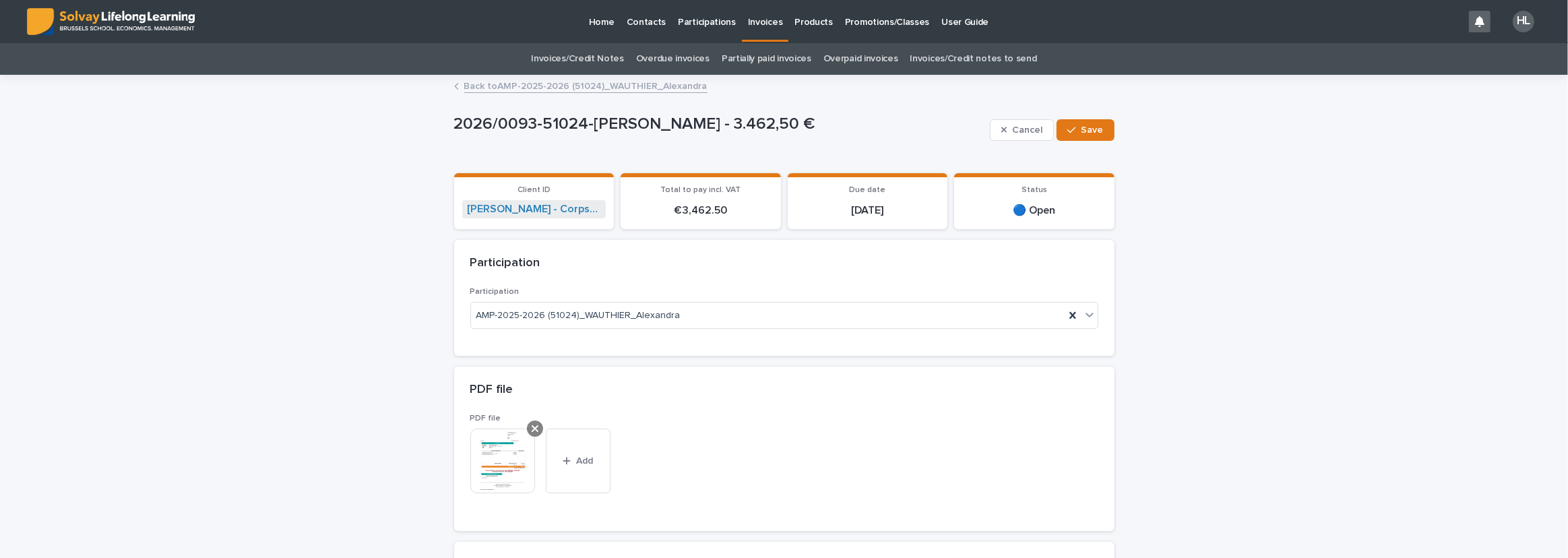
click at [527, 431] on div at bounding box center [535, 428] width 16 height 16
click at [1081, 132] on span "Save" at bounding box center [1092, 130] width 22 height 9
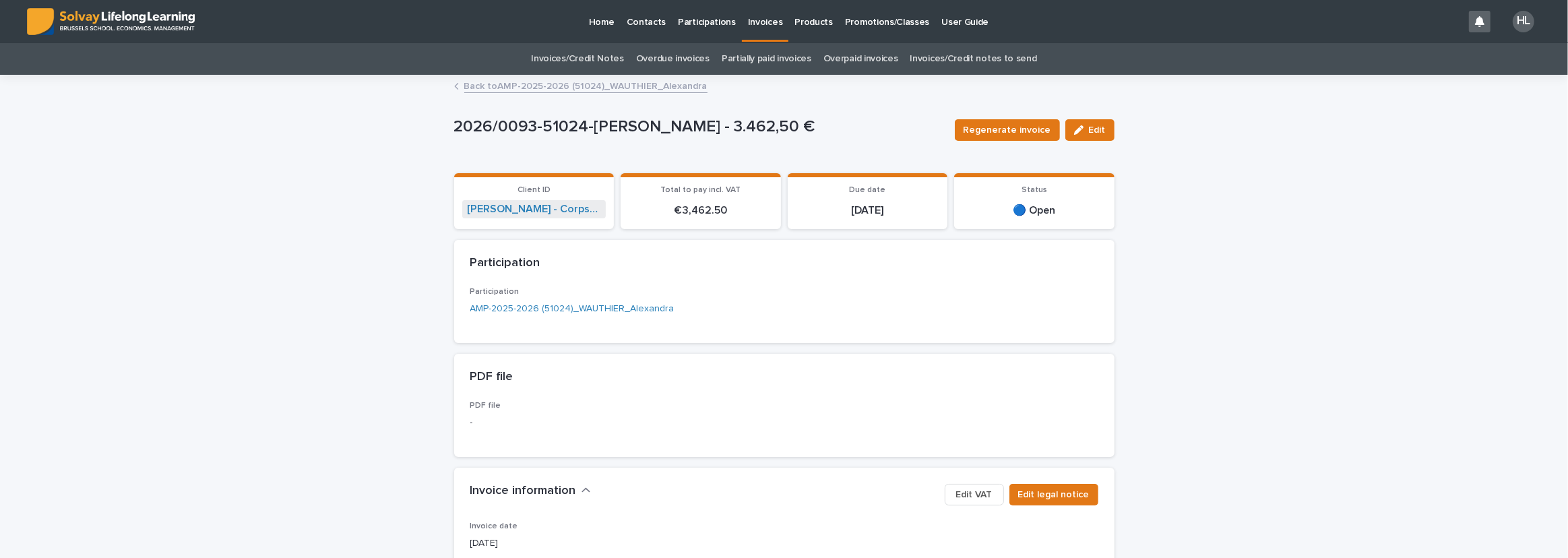
click at [983, 128] on span "Regenerate invoice" at bounding box center [1008, 130] width 88 height 13
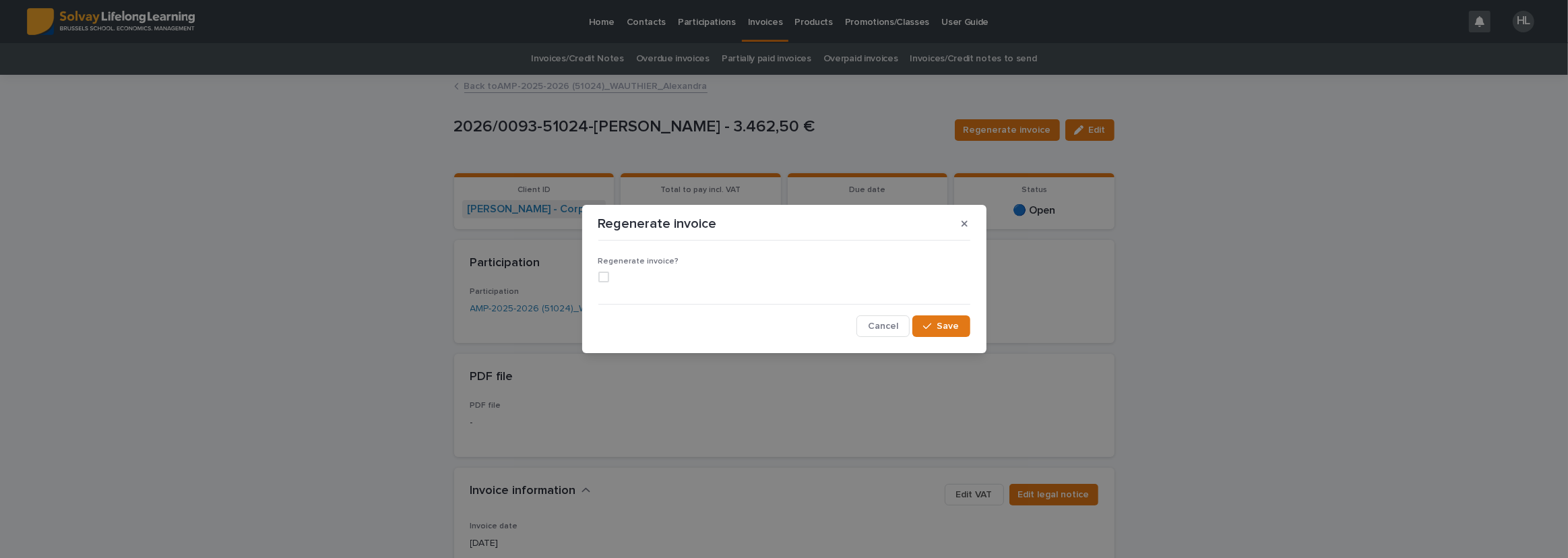
click at [602, 275] on span at bounding box center [604, 277] width 11 height 11
click at [957, 326] on span "Save" at bounding box center [947, 326] width 22 height 9
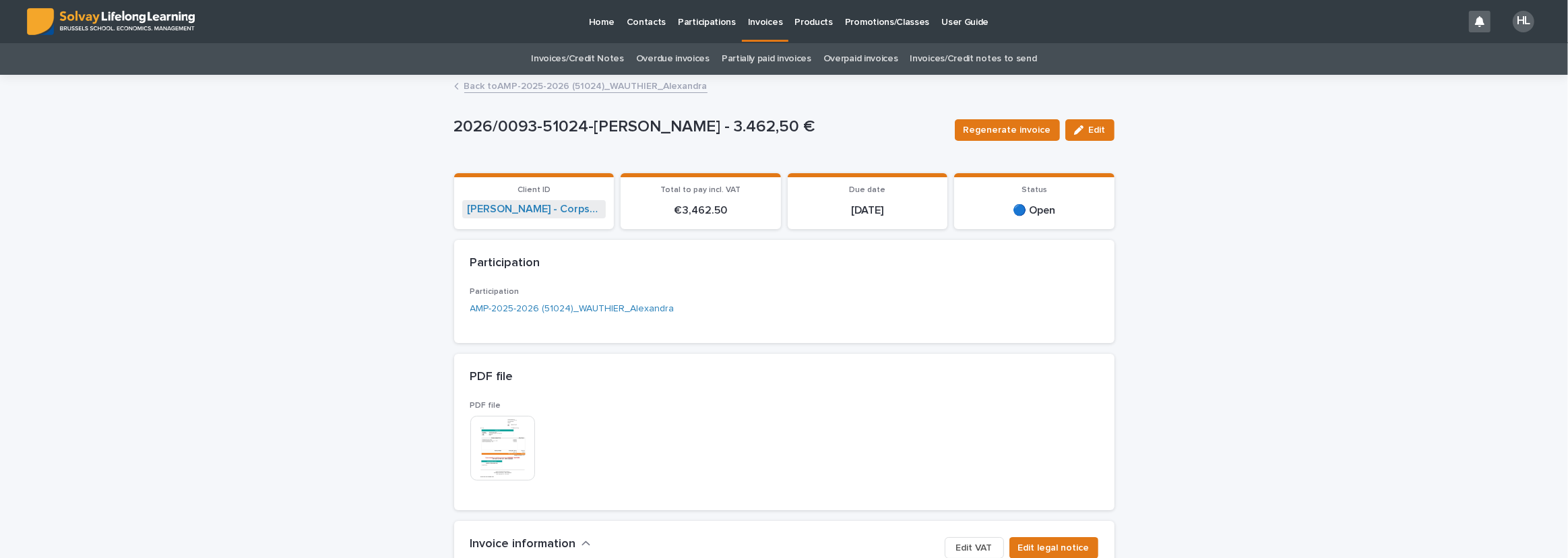
click at [507, 449] on img at bounding box center [502, 448] width 64 height 64
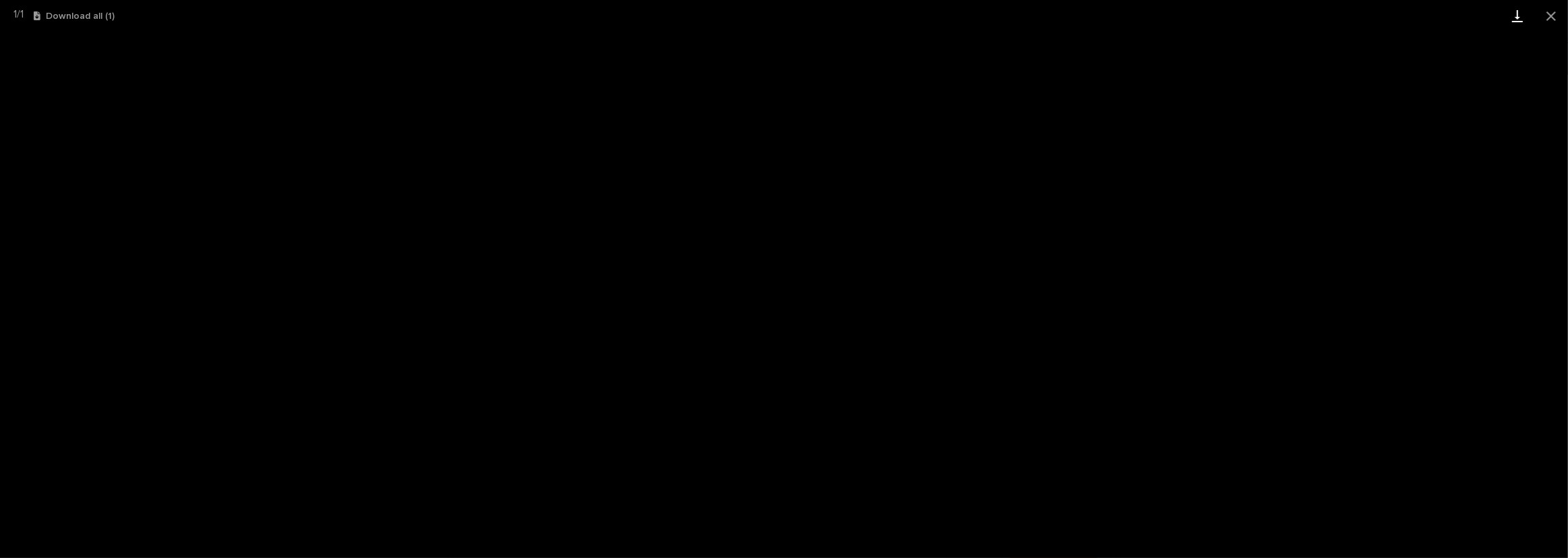
click at [1519, 13] on link "Download" at bounding box center [1518, 16] width 34 height 32
drag, startPoint x: 1546, startPoint y: 9, endPoint x: 1529, endPoint y: 23, distance: 22.0
click at [1546, 9] on button "Close gallery" at bounding box center [1551, 16] width 34 height 32
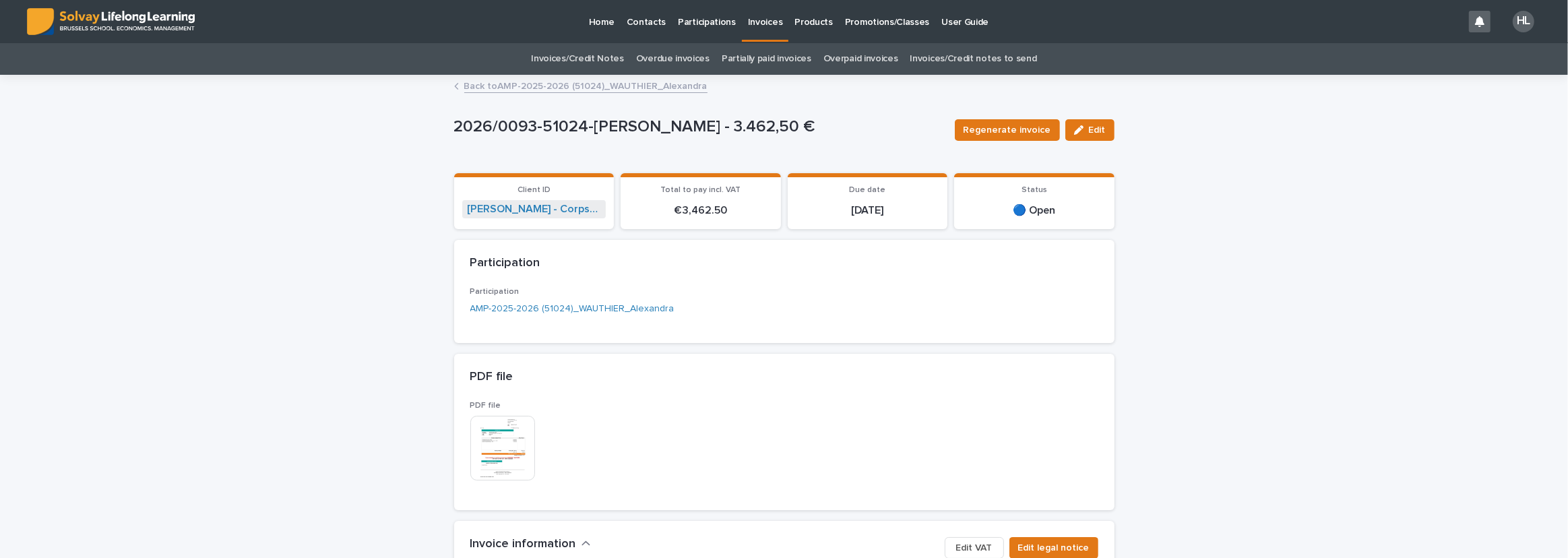
click at [558, 87] on link "Back to AMP-2025-2026 (51024)_WAUTHIER_Alexandra" at bounding box center [586, 86] width 243 height 16
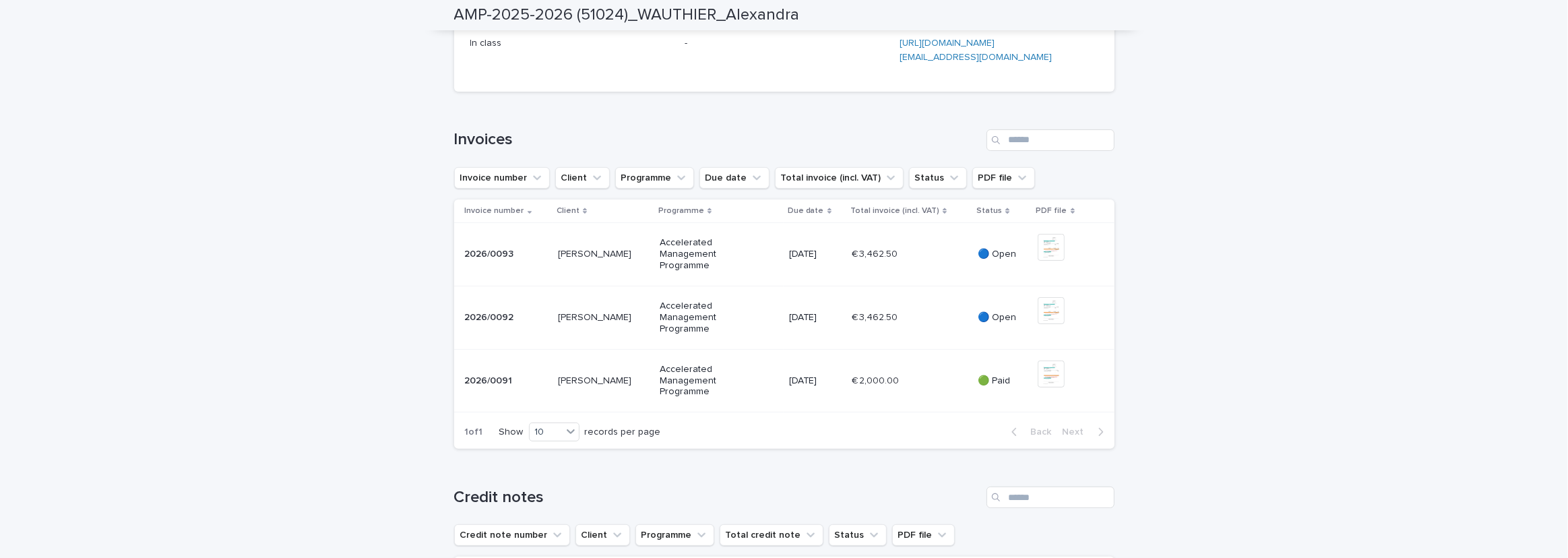
scroll to position [429, 0]
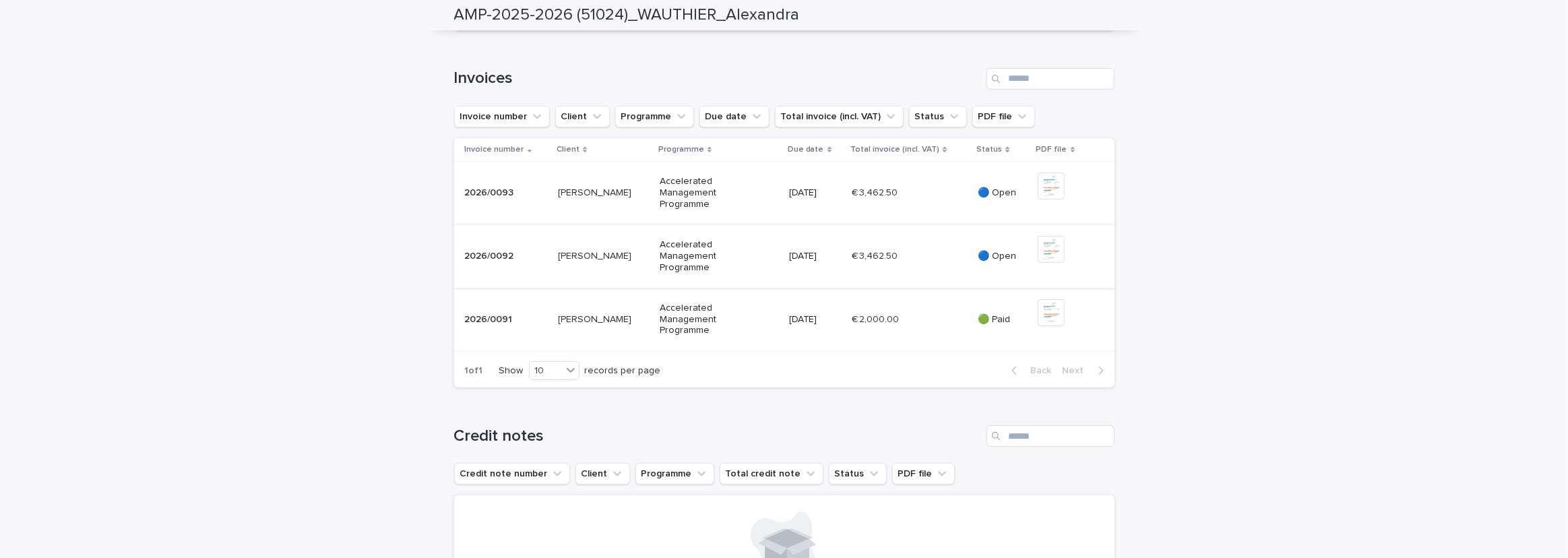
click at [1043, 263] on img at bounding box center [1051, 249] width 27 height 27
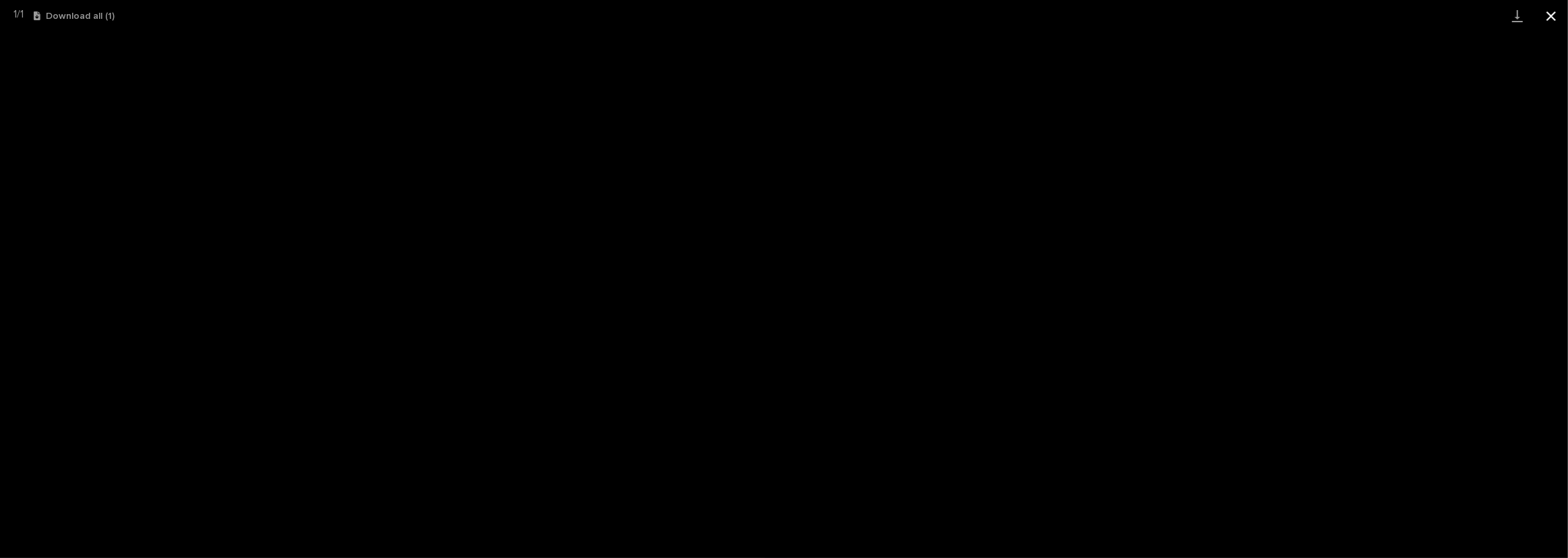
click at [1557, 11] on button "Close gallery" at bounding box center [1551, 16] width 34 height 32
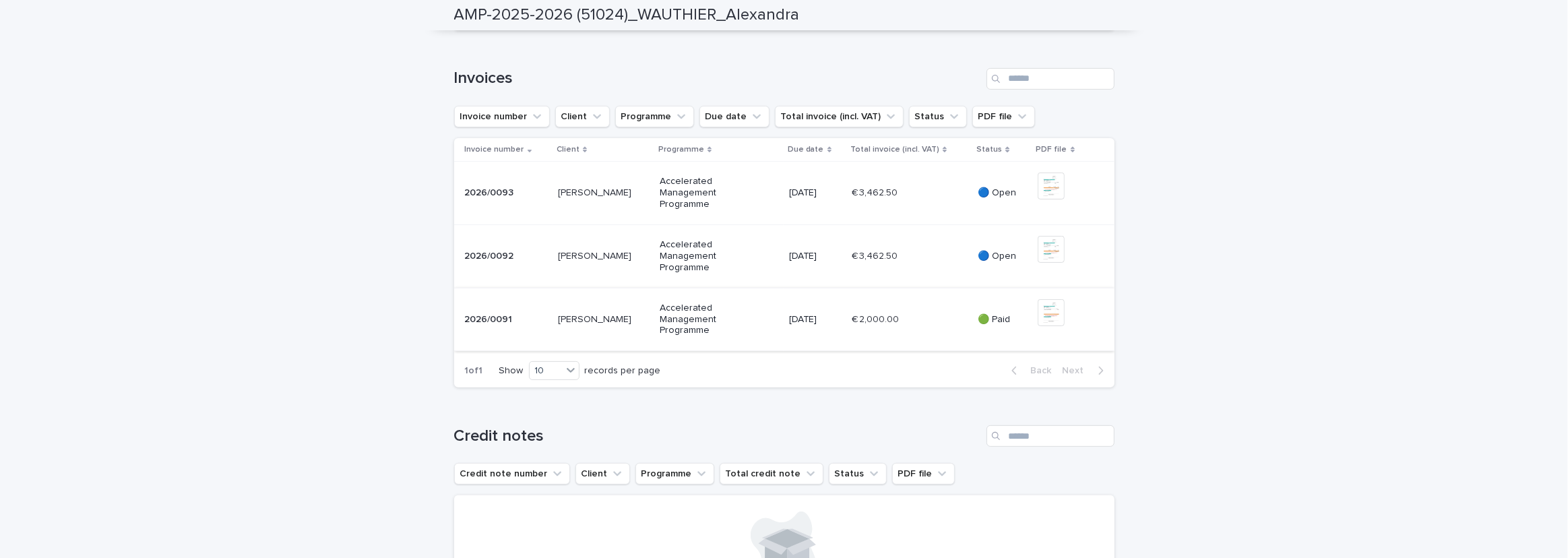
click at [1042, 326] on img at bounding box center [1051, 313] width 27 height 27
